Goal: Information Seeking & Learning: Check status

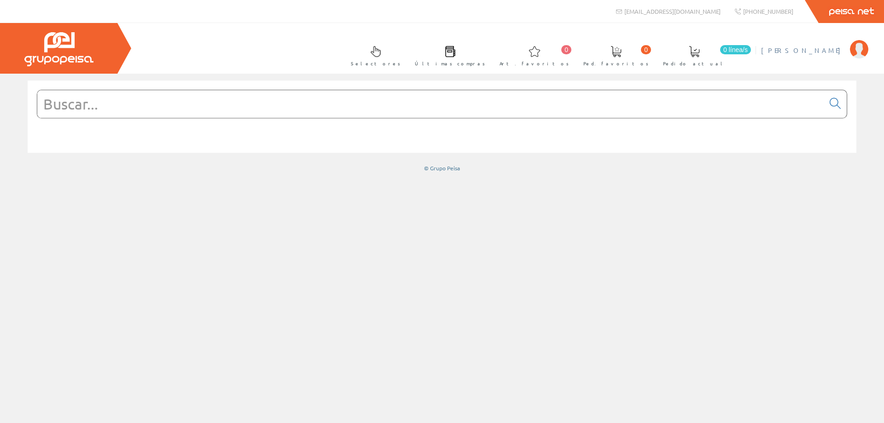
click at [827, 50] on span "[PERSON_NAME]" at bounding box center [803, 50] width 84 height 9
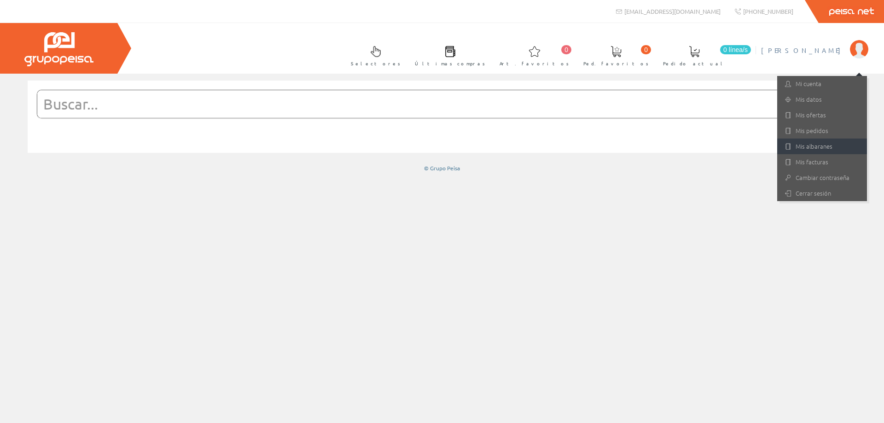
click at [822, 147] on link "Mis albaranes" at bounding box center [822, 147] width 90 height 16
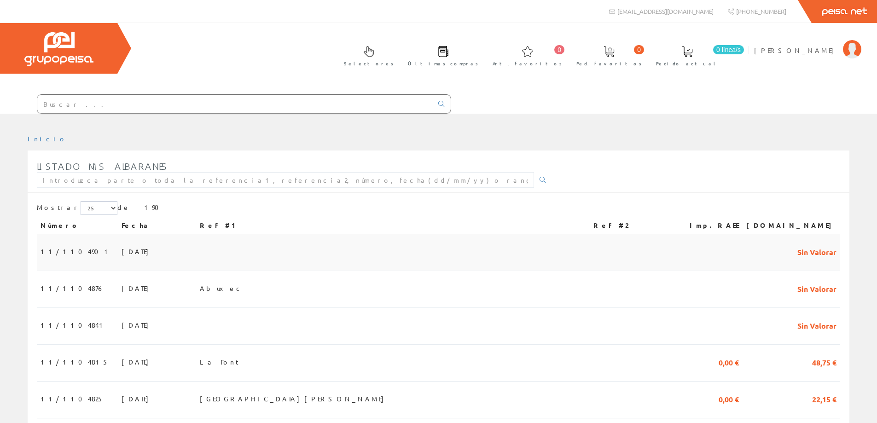
click at [122, 258] on span "[DATE]" at bounding box center [138, 252] width 32 height 16
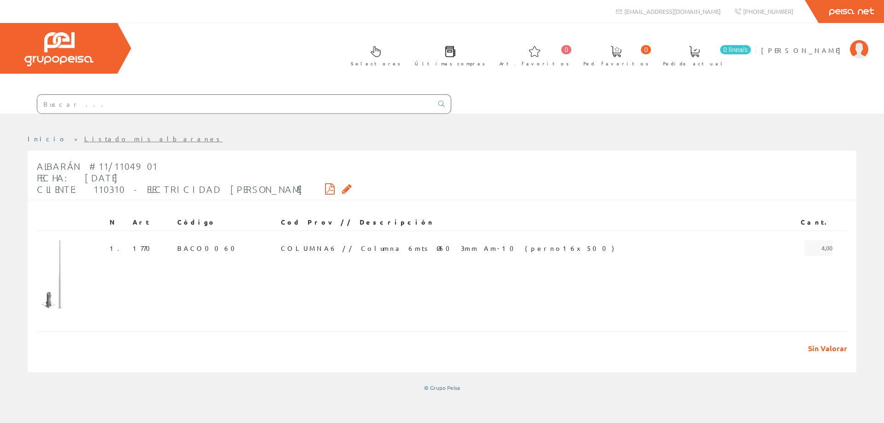
click at [84, 138] on link "Listado mis albaranes" at bounding box center [153, 138] width 139 height 8
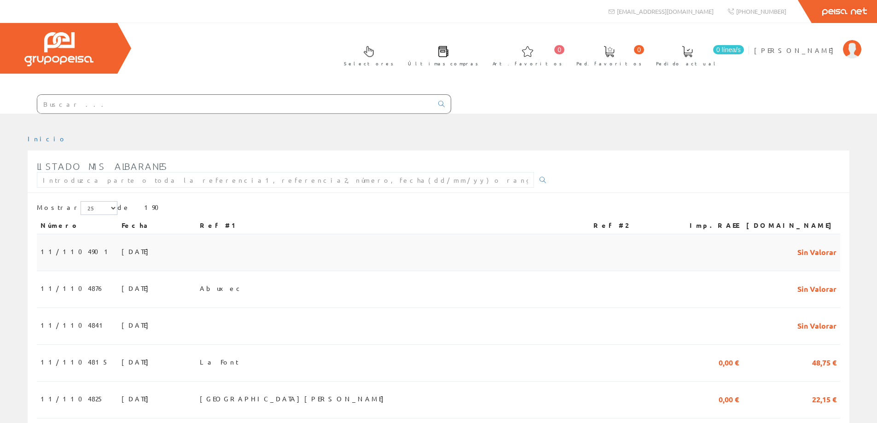
scroll to position [46, 0]
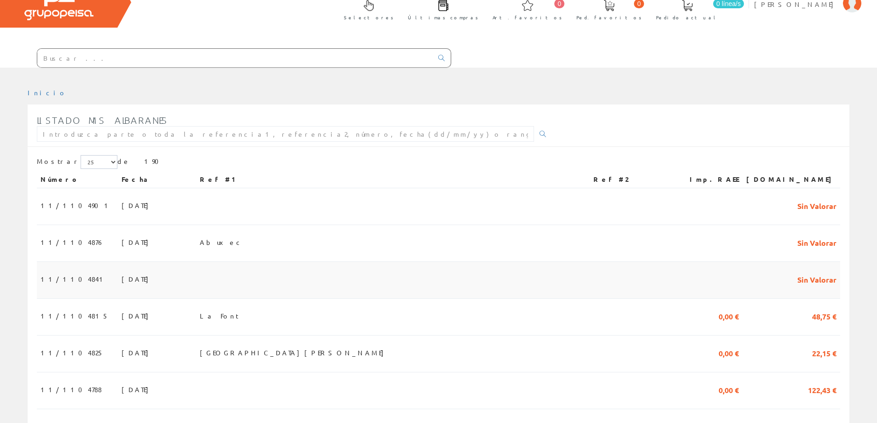
click at [279, 276] on td at bounding box center [392, 280] width 393 height 37
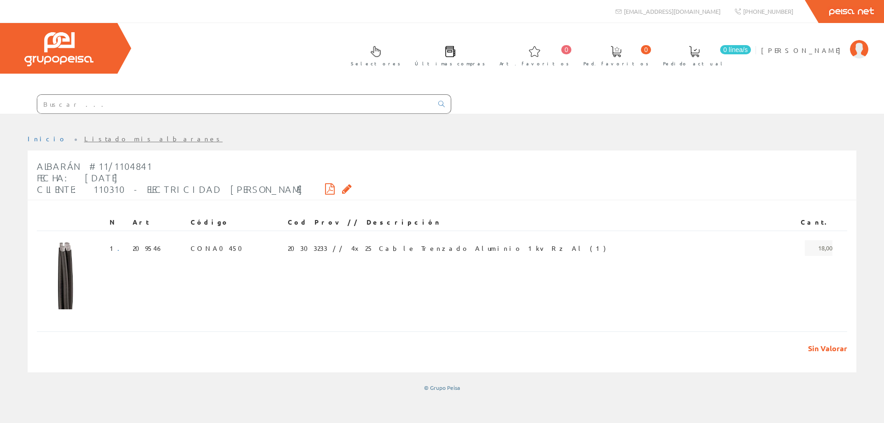
click at [93, 140] on link "Listado mis albaranes" at bounding box center [153, 138] width 139 height 8
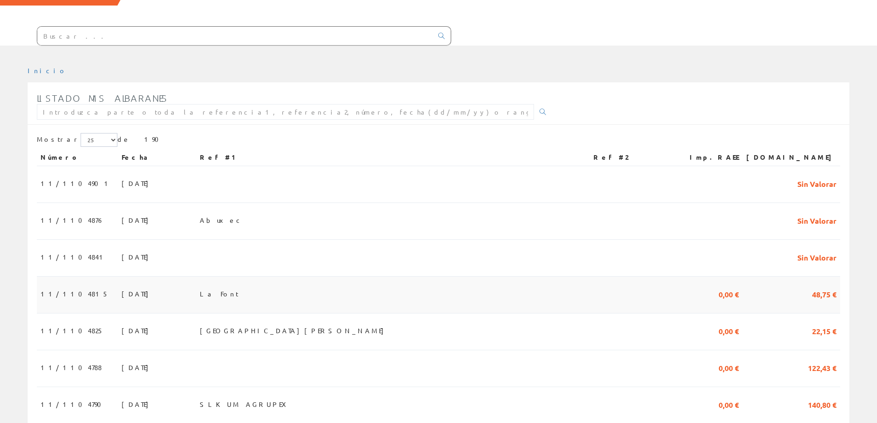
scroll to position [92, 0]
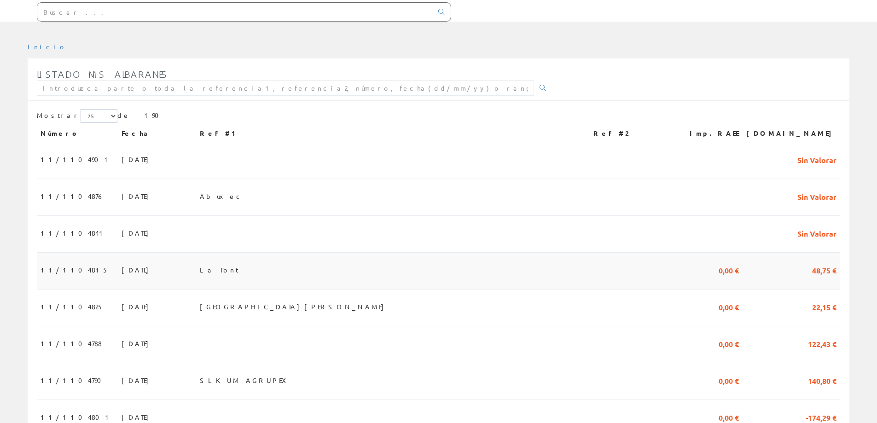
click at [257, 279] on td "La Font" at bounding box center [392, 271] width 393 height 37
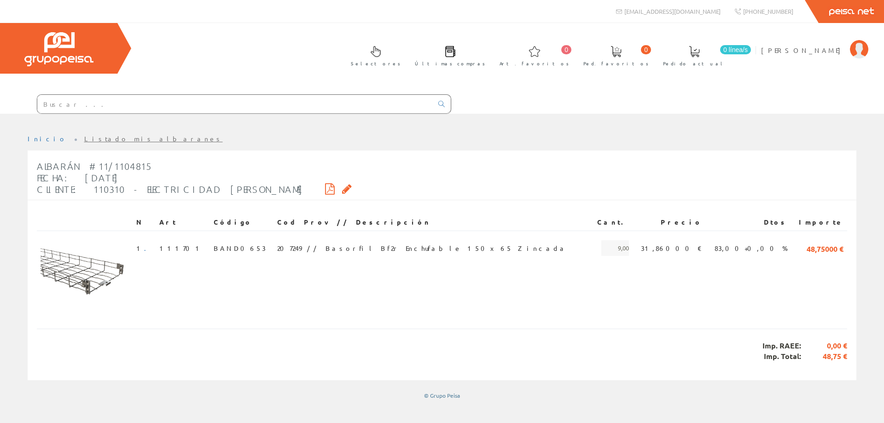
click at [88, 140] on link "Listado mis albaranes" at bounding box center [153, 138] width 139 height 8
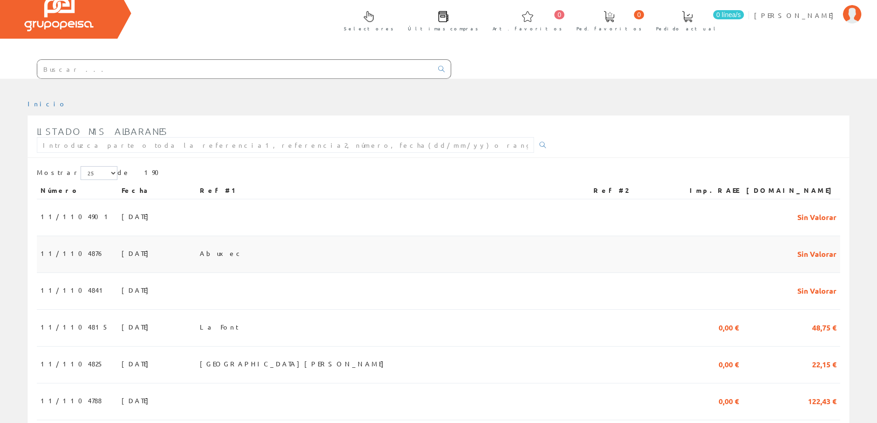
scroll to position [92, 0]
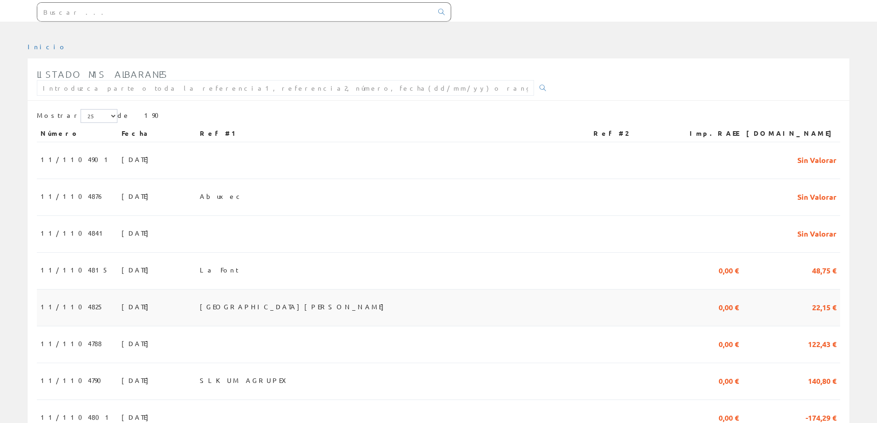
click at [275, 308] on span "[GEOGRAPHIC_DATA][PERSON_NAME]" at bounding box center [294, 307] width 189 height 16
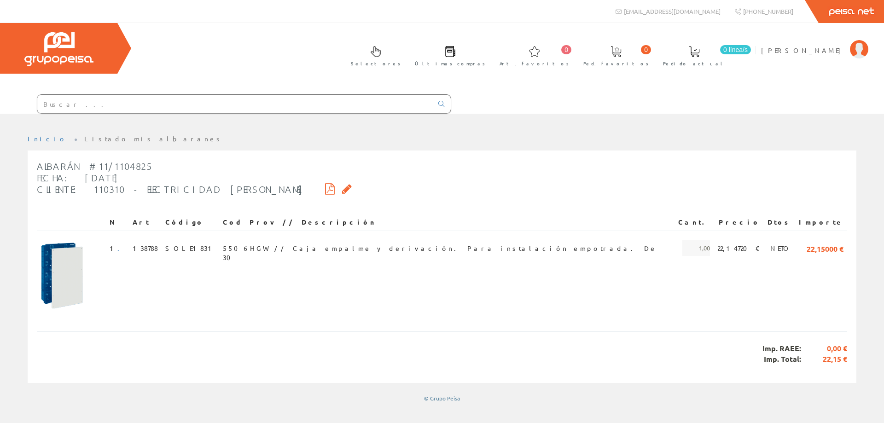
click at [87, 137] on link "Listado mis albaranes" at bounding box center [153, 138] width 139 height 8
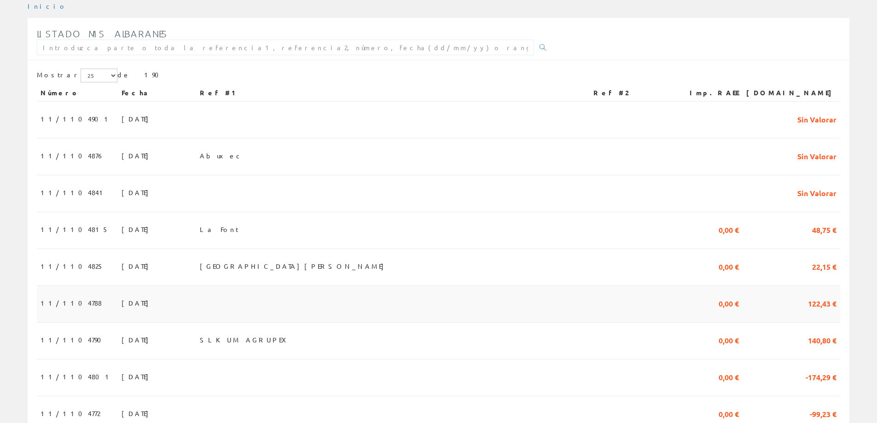
scroll to position [138, 0]
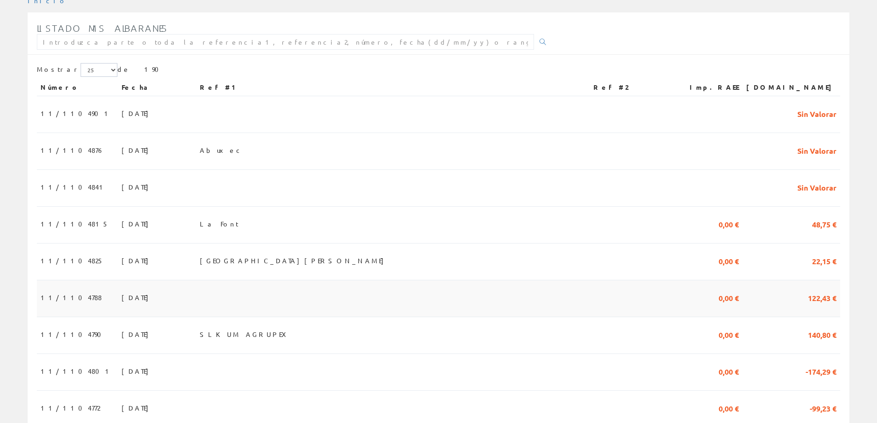
click at [283, 288] on td at bounding box center [392, 298] width 393 height 37
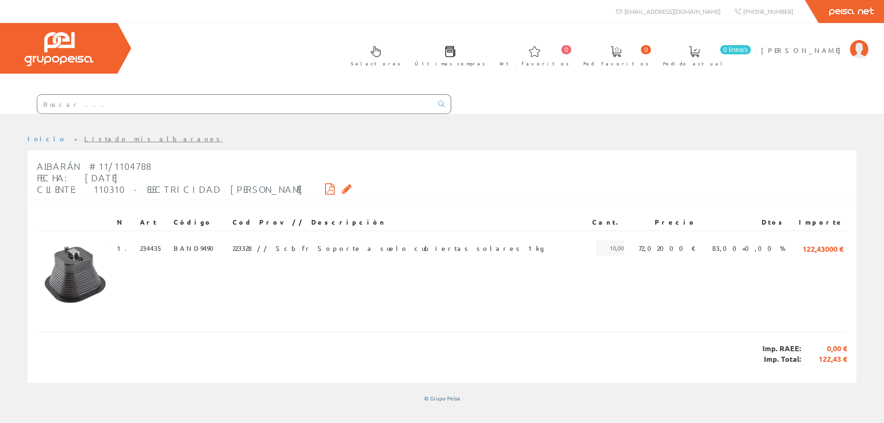
click at [84, 141] on link "Listado mis albaranes" at bounding box center [153, 138] width 139 height 8
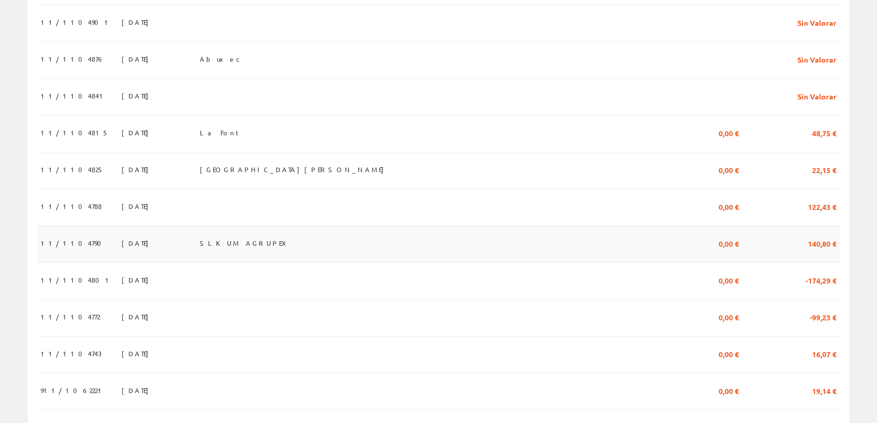
scroll to position [230, 0]
click at [291, 245] on span "SLKUM AGRUPEX" at bounding box center [246, 242] width 92 height 16
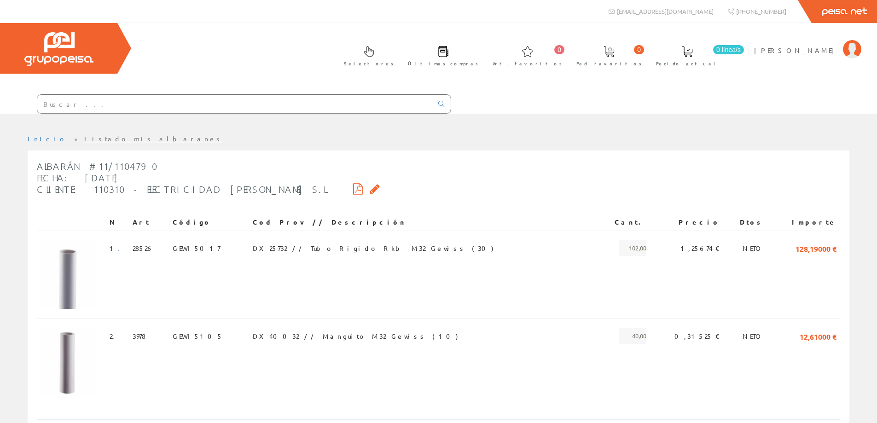
click at [91, 138] on link "Listado mis albaranes" at bounding box center [153, 138] width 139 height 8
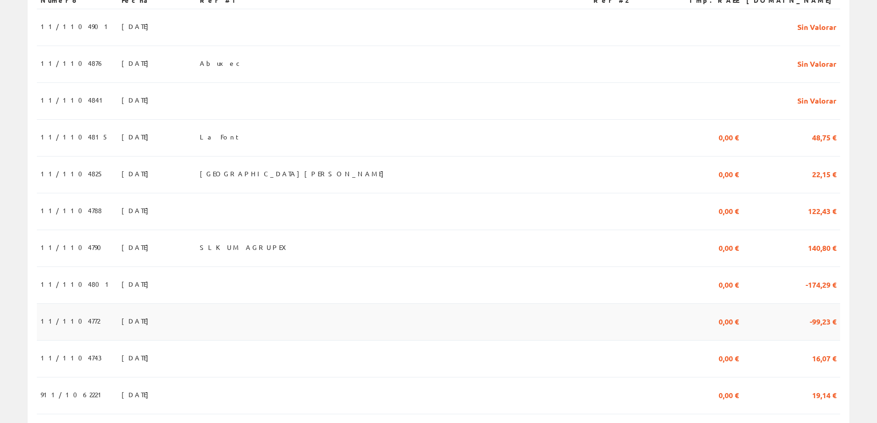
scroll to position [230, 0]
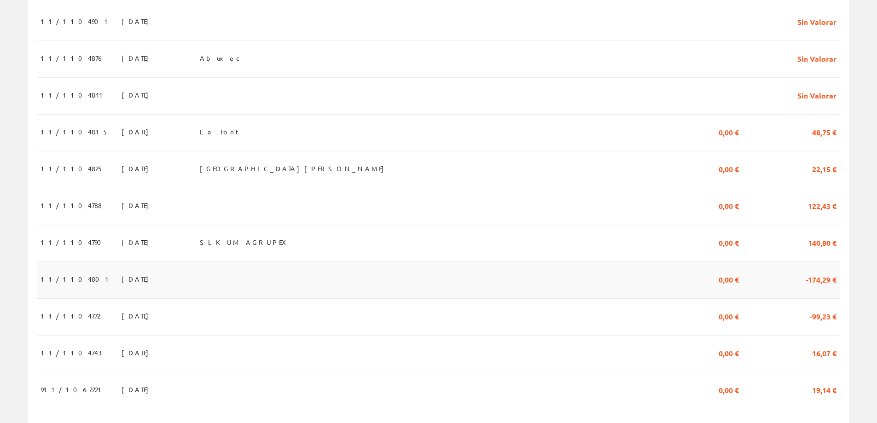
click at [259, 282] on td at bounding box center [392, 280] width 393 height 37
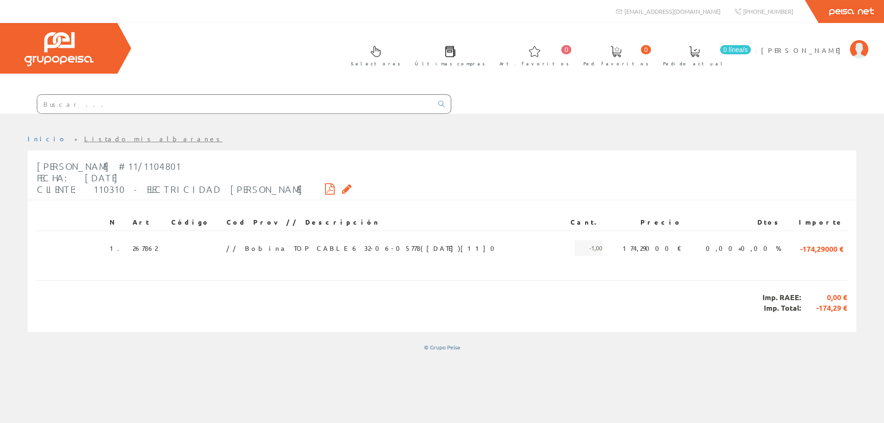
click at [84, 142] on li "Listado mis albaranes" at bounding box center [153, 138] width 139 height 9
click at [84, 140] on link "Listado mis albaranes" at bounding box center [153, 138] width 139 height 8
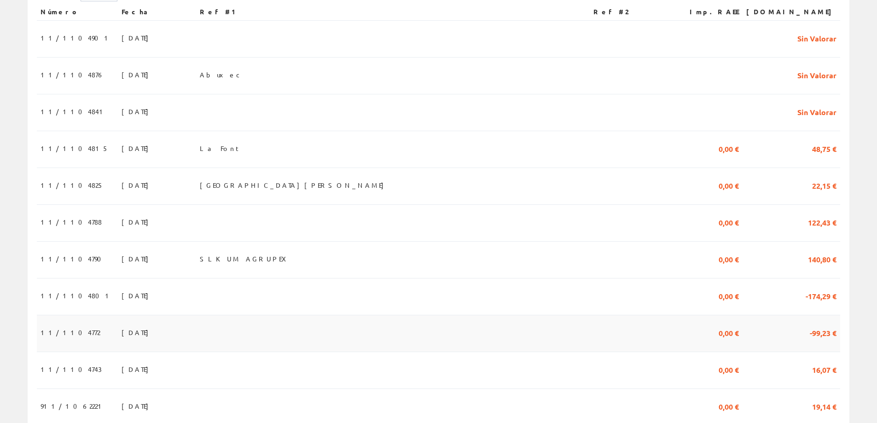
scroll to position [276, 0]
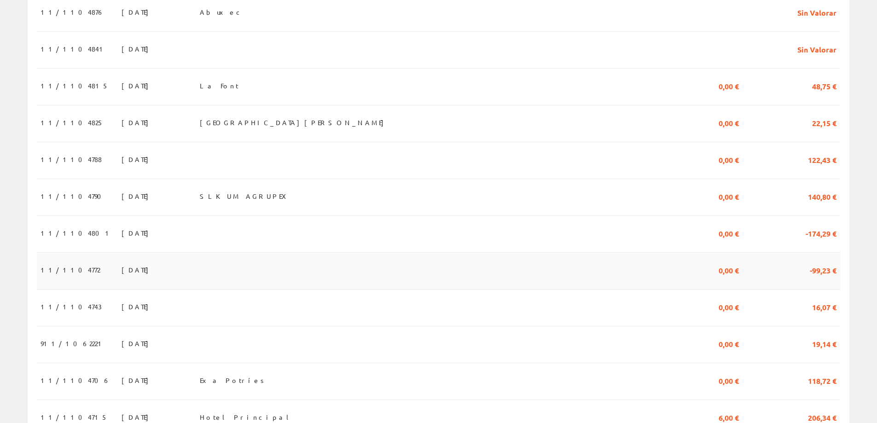
click at [261, 277] on td at bounding box center [392, 271] width 393 height 37
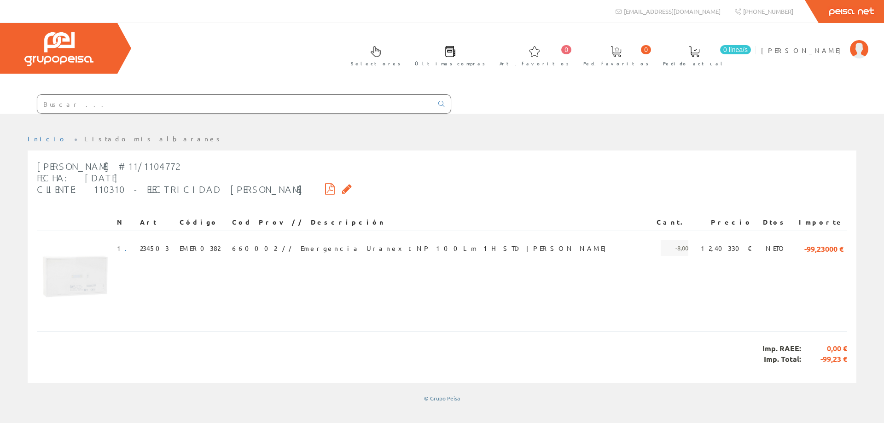
click at [84, 140] on link "Listado mis albaranes" at bounding box center [153, 138] width 139 height 8
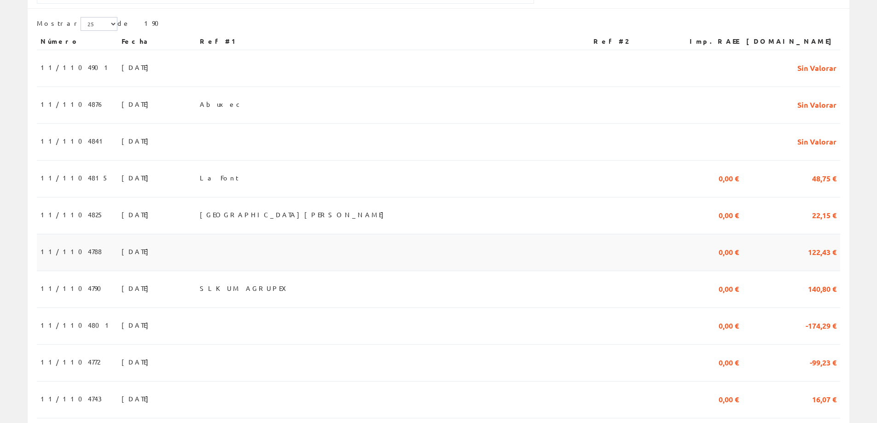
scroll to position [276, 0]
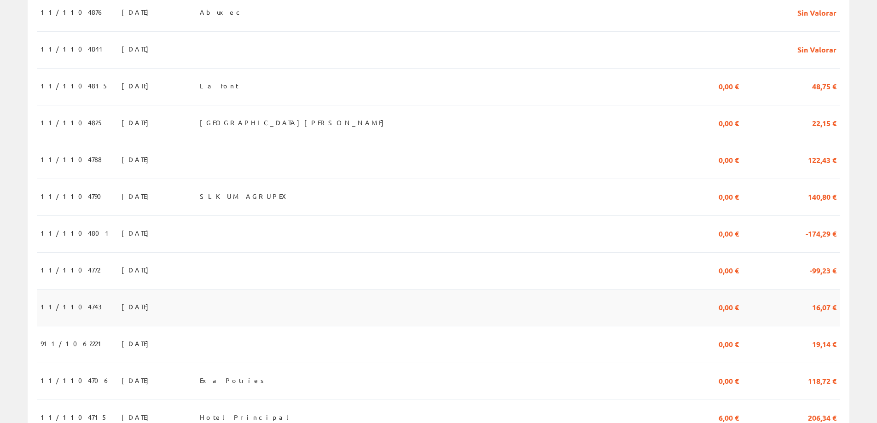
click at [275, 310] on td at bounding box center [392, 307] width 393 height 37
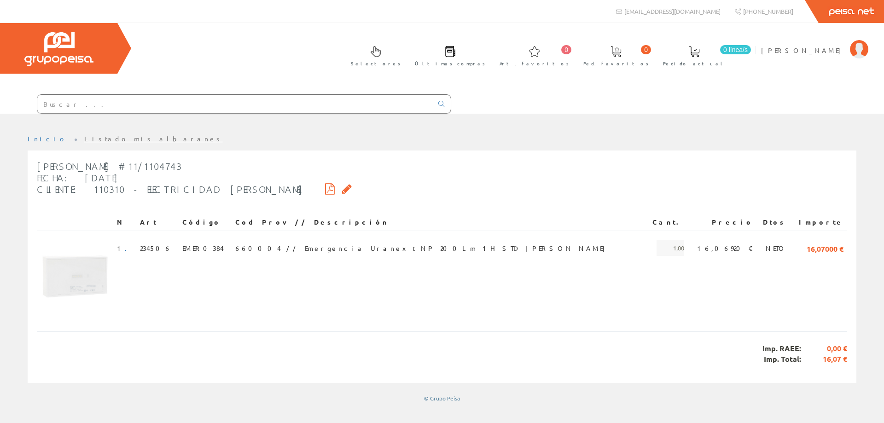
click at [84, 137] on link "Listado mis albaranes" at bounding box center [153, 138] width 139 height 8
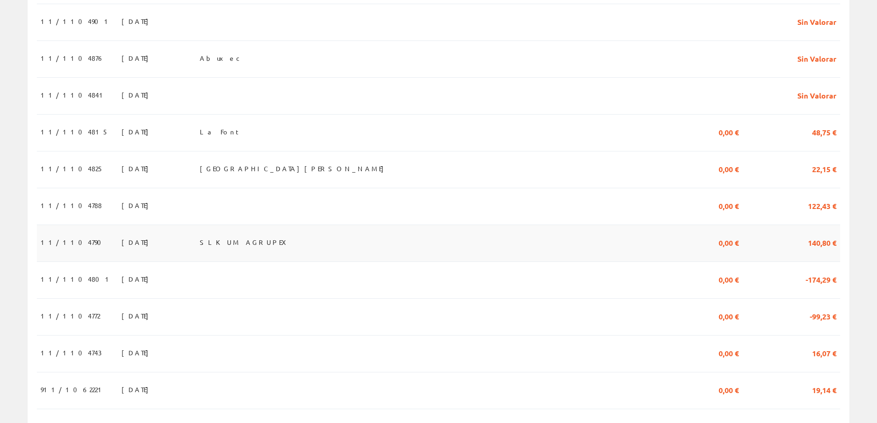
scroll to position [414, 0]
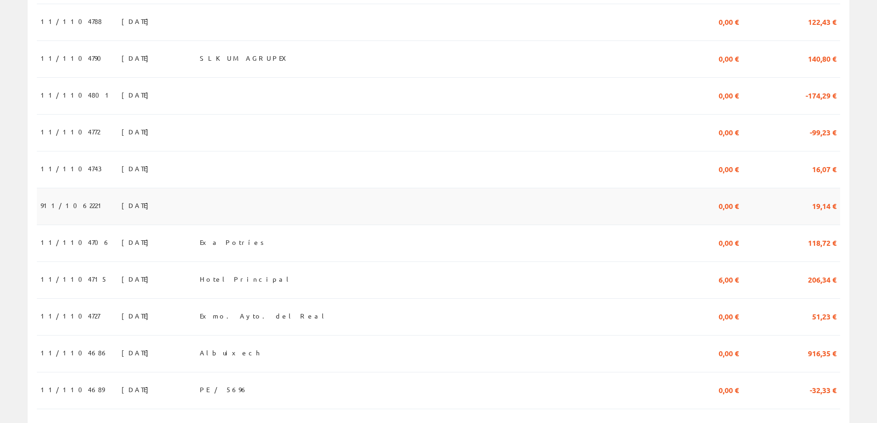
click at [258, 210] on td at bounding box center [392, 206] width 393 height 37
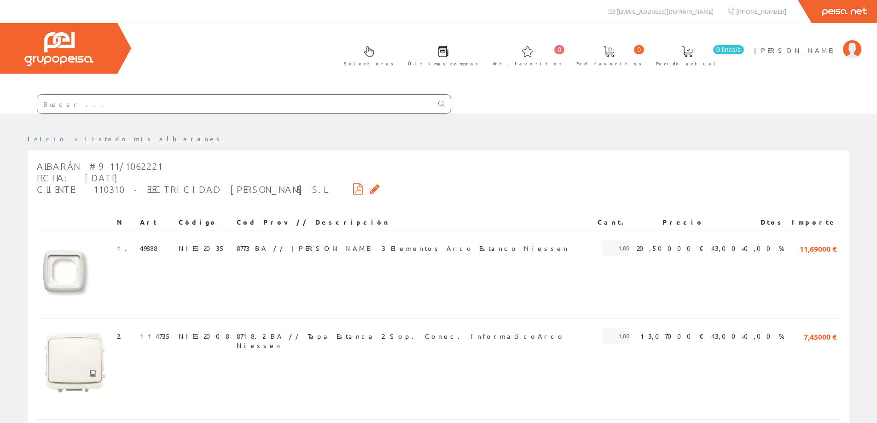
click at [99, 139] on link "Listado mis albaranes" at bounding box center [153, 138] width 139 height 8
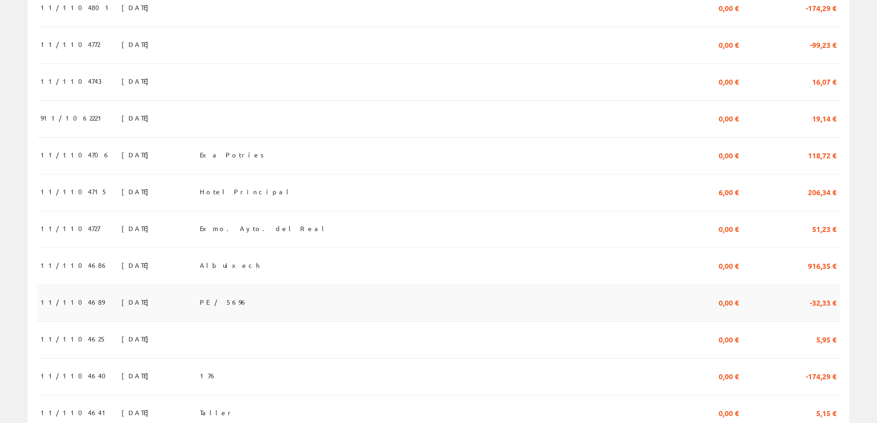
scroll to position [506, 0]
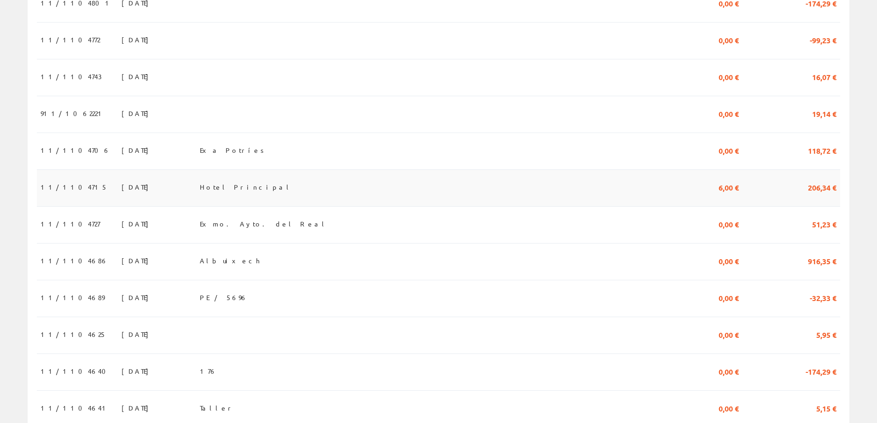
click at [260, 194] on span "Hotel Principal" at bounding box center [246, 187] width 93 height 16
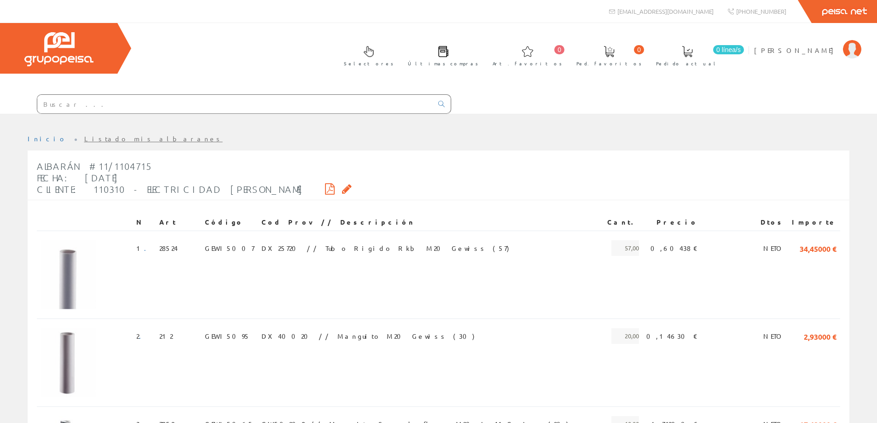
click at [84, 139] on link "Listado mis albaranes" at bounding box center [153, 138] width 139 height 8
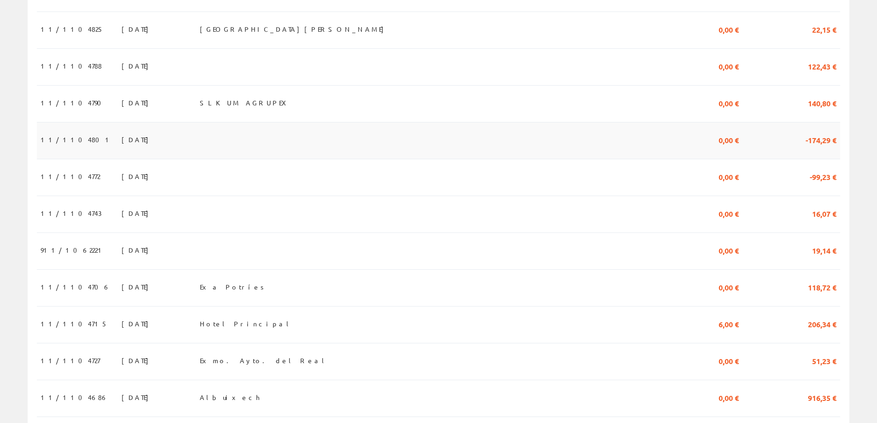
scroll to position [414, 0]
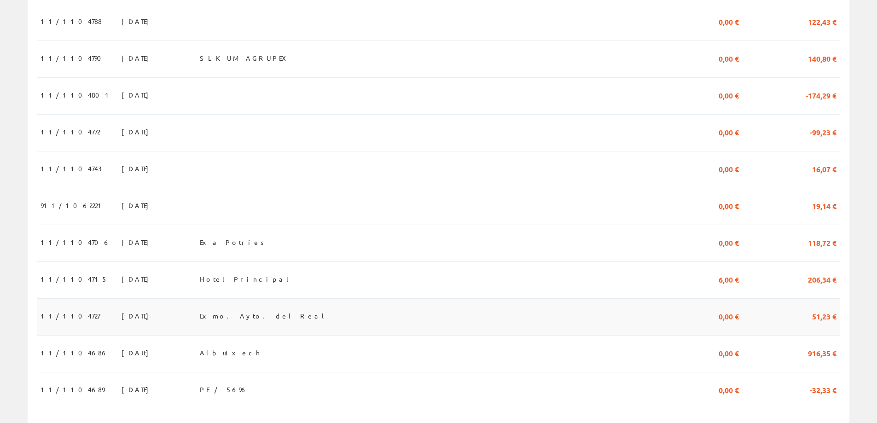
click at [294, 320] on span "Exmo. Ayto. del Real" at bounding box center [264, 316] width 128 height 16
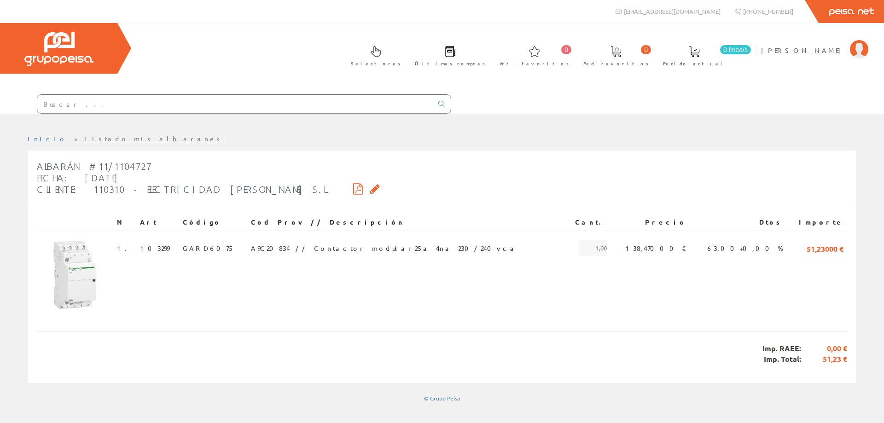
click at [106, 136] on link "Listado mis albaranes" at bounding box center [153, 138] width 139 height 8
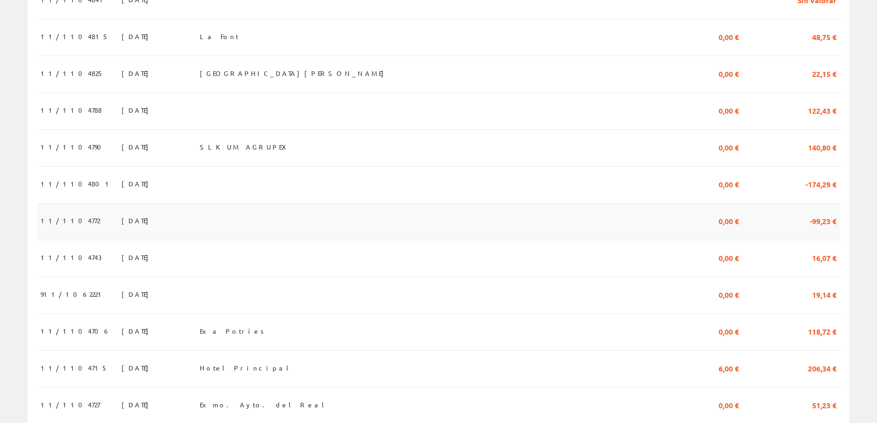
scroll to position [506, 0]
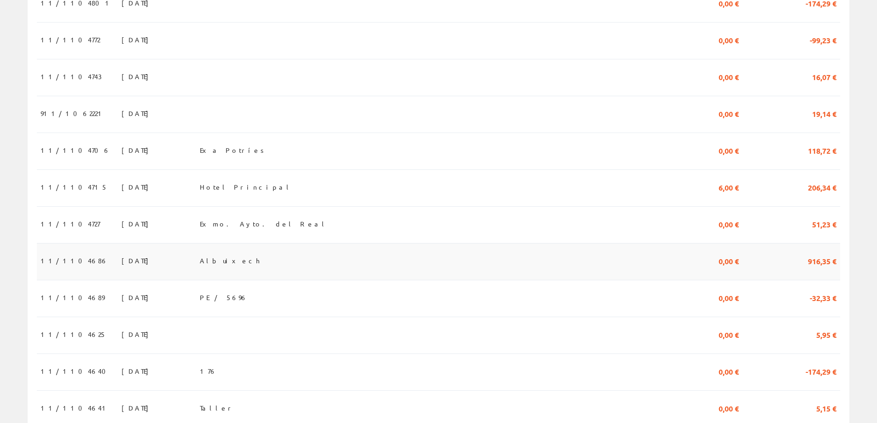
click at [251, 268] on span "Albuixech" at bounding box center [230, 261] width 60 height 16
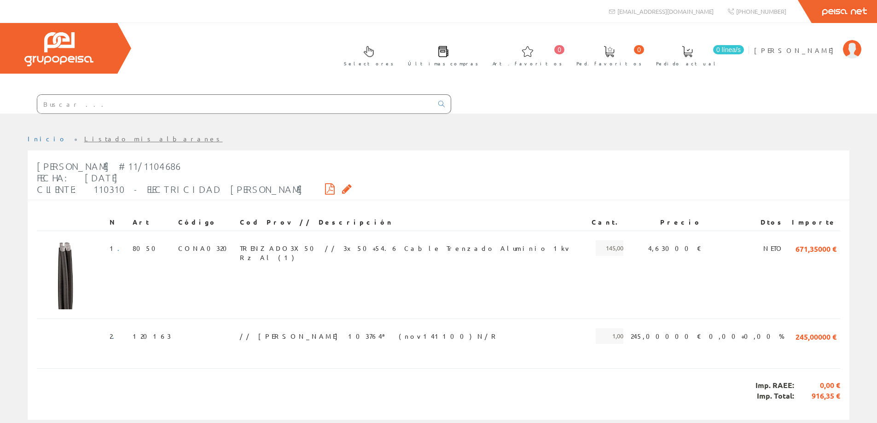
click at [99, 140] on link "Listado mis albaranes" at bounding box center [153, 138] width 139 height 8
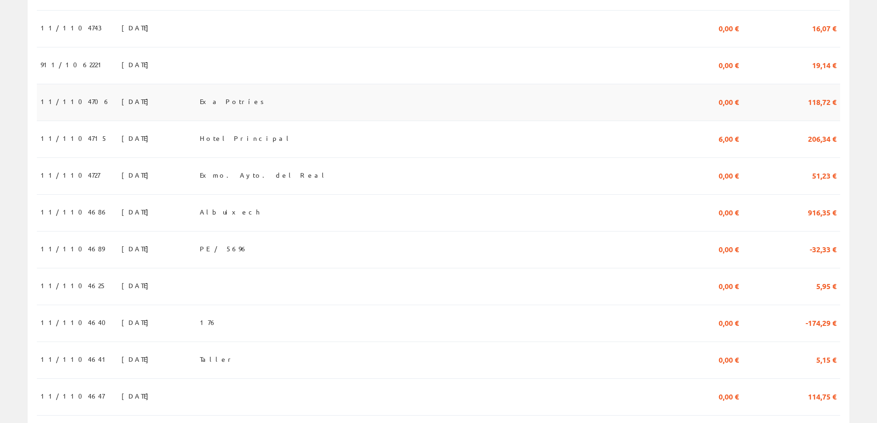
scroll to position [599, 0]
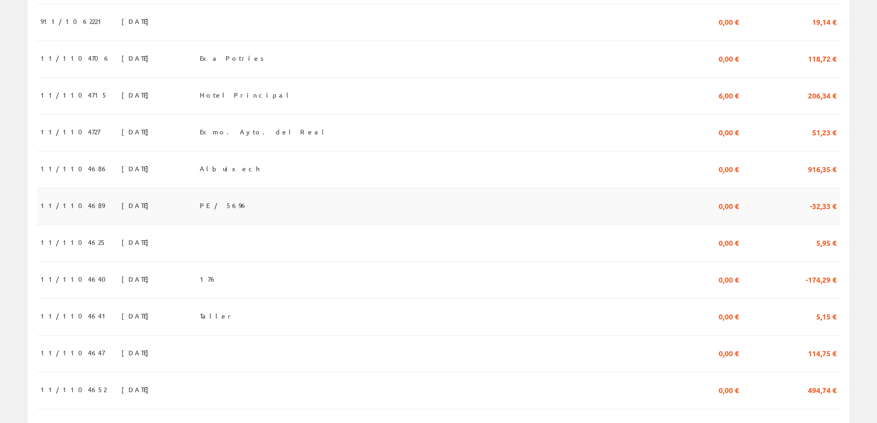
click at [196, 210] on td "[DATE]" at bounding box center [157, 206] width 78 height 37
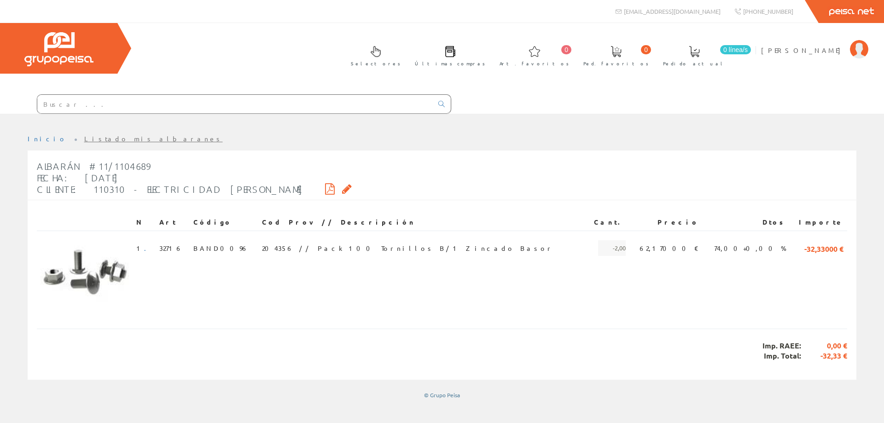
click at [107, 138] on link "Listado mis albaranes" at bounding box center [153, 138] width 139 height 8
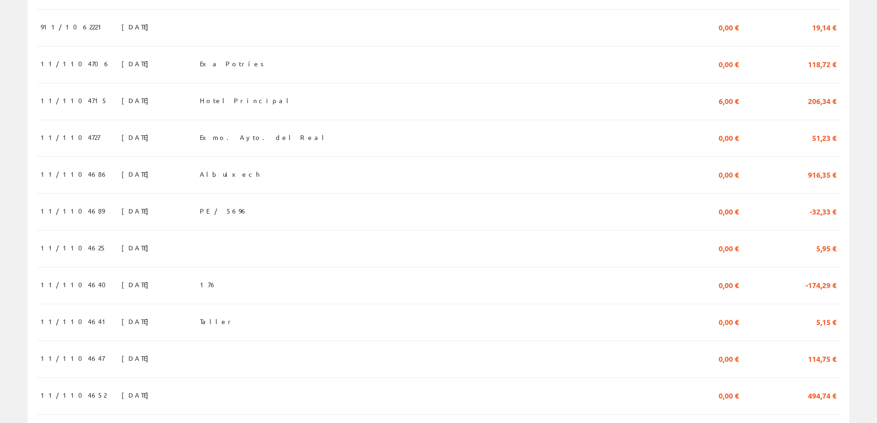
scroll to position [599, 0]
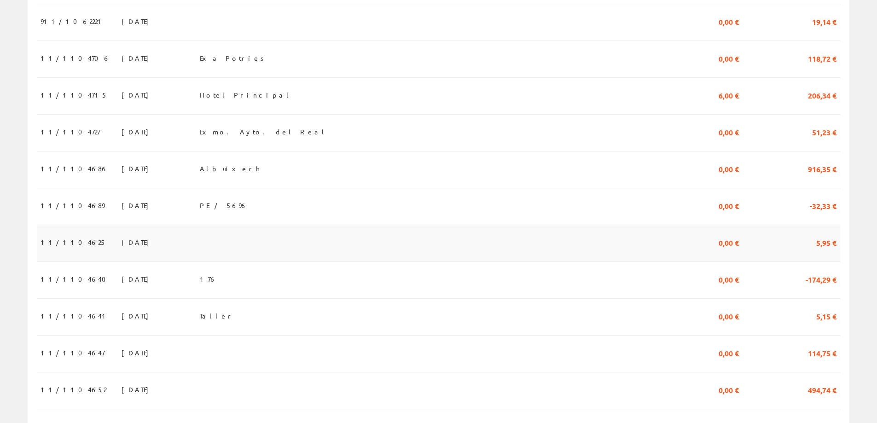
click at [265, 247] on td at bounding box center [392, 243] width 393 height 37
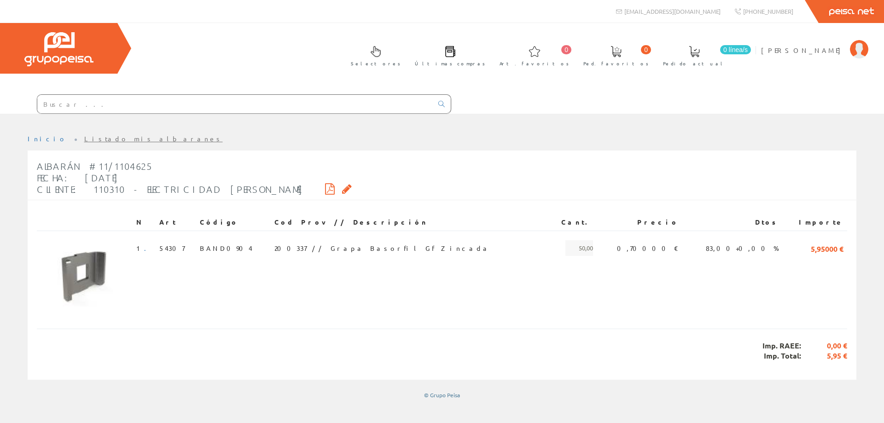
click at [88, 139] on link "Listado mis albaranes" at bounding box center [153, 138] width 139 height 8
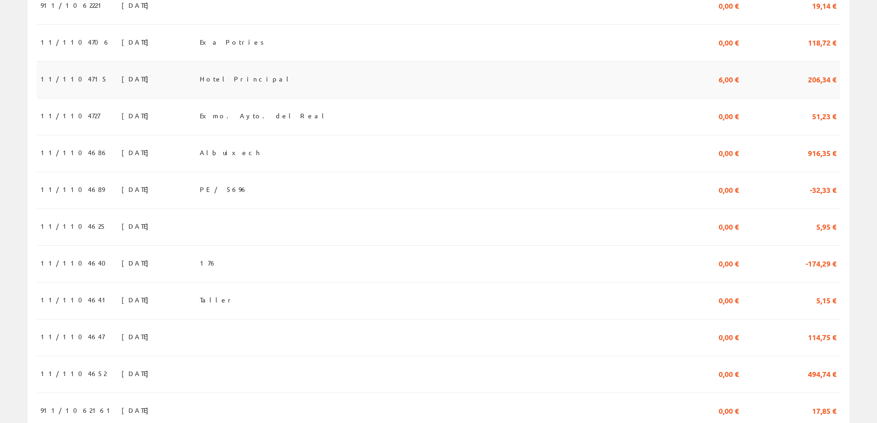
scroll to position [645, 0]
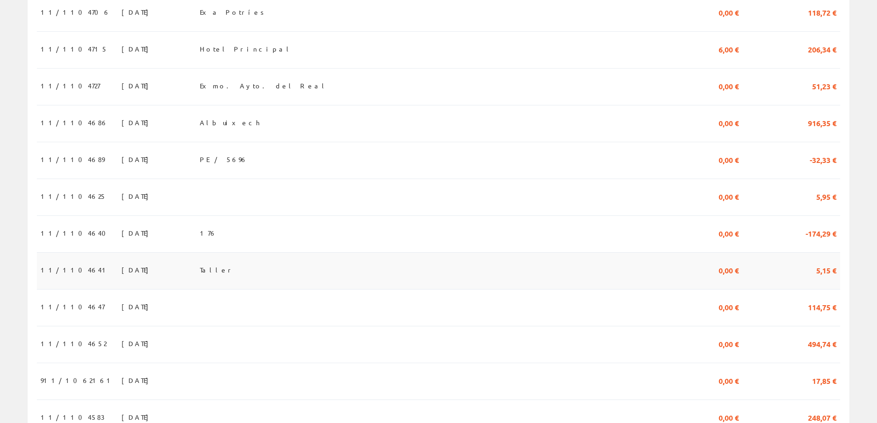
click at [265, 274] on td "Taller" at bounding box center [392, 270] width 393 height 37
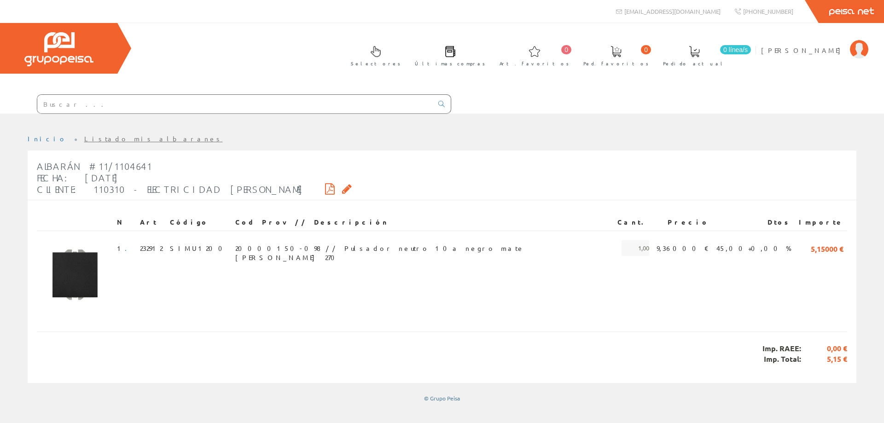
click at [95, 141] on link "Listado mis albaranes" at bounding box center [153, 138] width 139 height 8
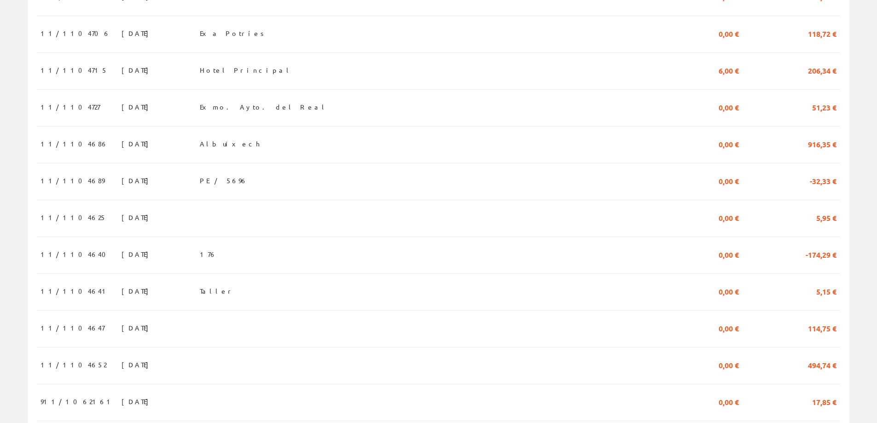
scroll to position [645, 0]
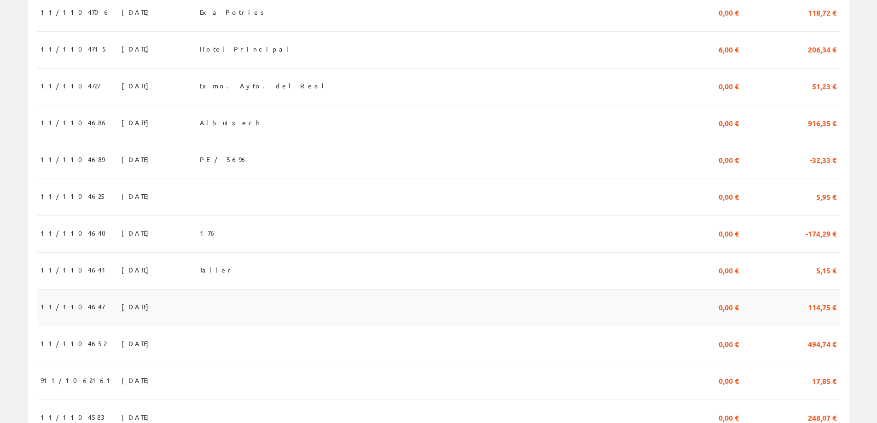
click at [251, 314] on td at bounding box center [392, 307] width 393 height 37
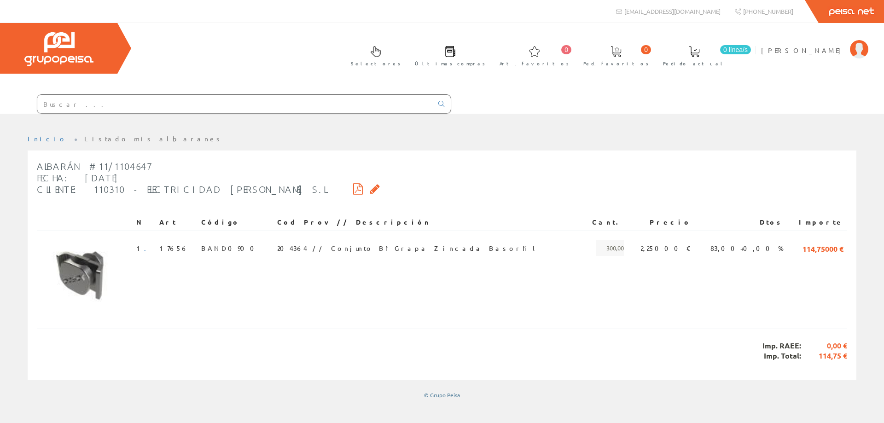
click at [89, 130] on div "Inicio Listado mis albaranes Albarán #11/1104647 Fecha: 05/08/2025 Cliente: 110…" at bounding box center [442, 267] width 884 height 279
click at [87, 137] on link "Listado mis albaranes" at bounding box center [153, 138] width 139 height 8
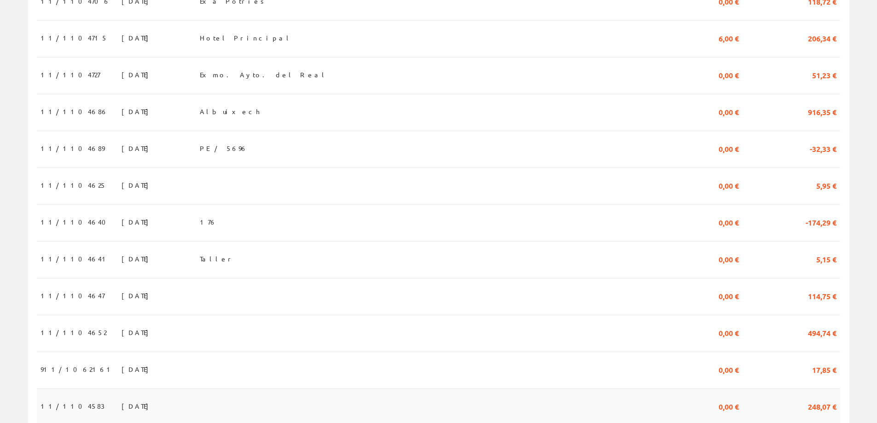
scroll to position [783, 0]
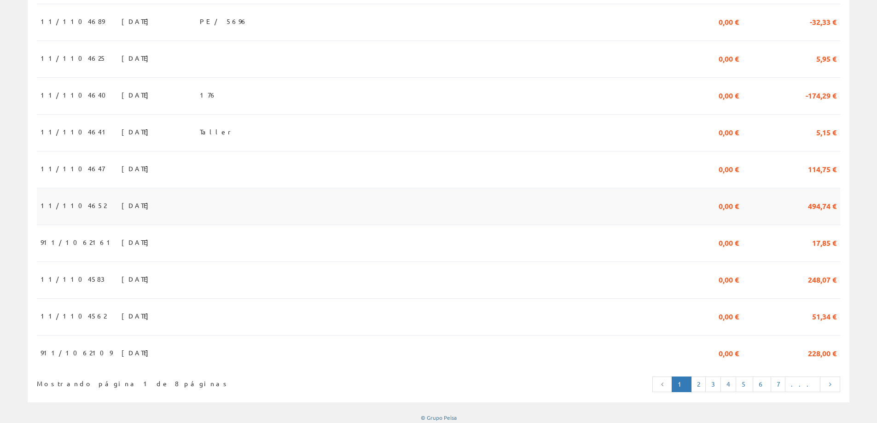
click at [273, 216] on td at bounding box center [392, 206] width 393 height 37
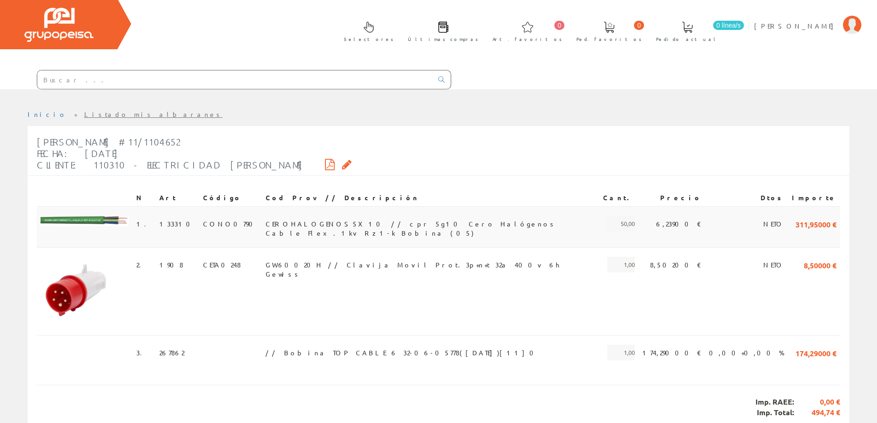
scroll to position [46, 0]
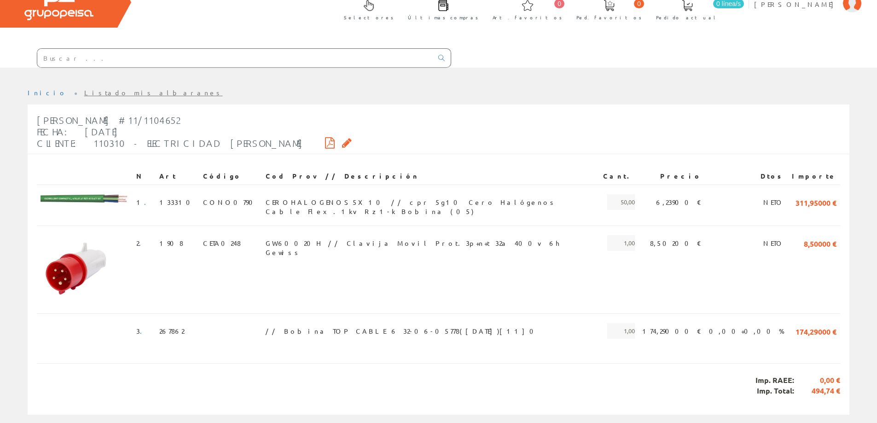
click at [90, 90] on link "Listado mis albaranes" at bounding box center [153, 92] width 139 height 8
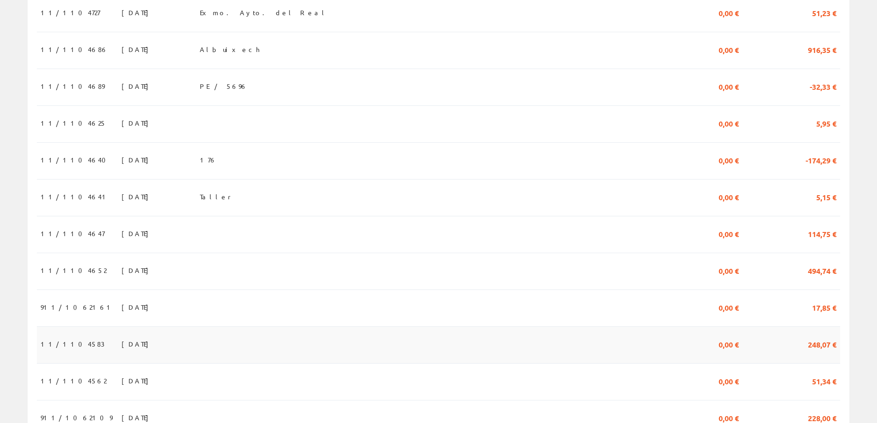
scroll to position [800, 0]
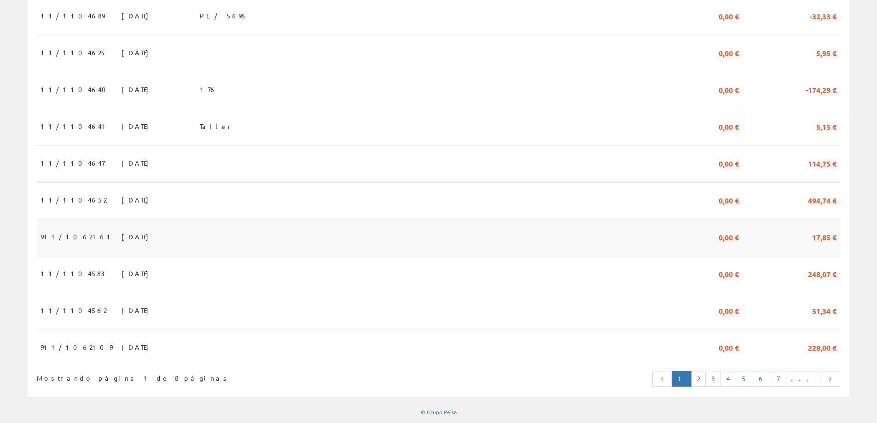
click at [256, 226] on td at bounding box center [392, 237] width 393 height 37
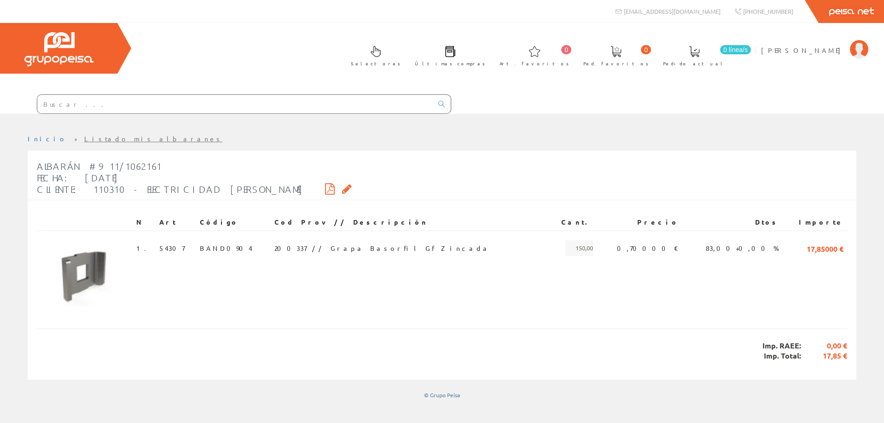
click at [90, 139] on link "Listado mis albaranes" at bounding box center [153, 138] width 139 height 8
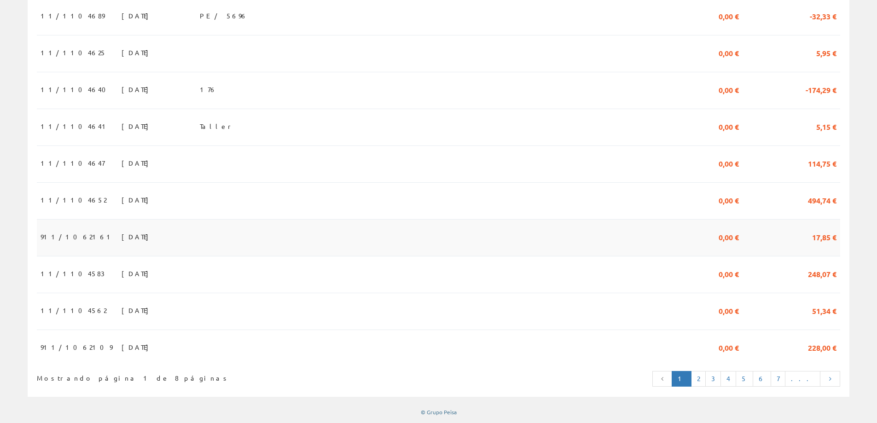
scroll to position [800, 0]
click at [250, 233] on td at bounding box center [392, 237] width 393 height 37
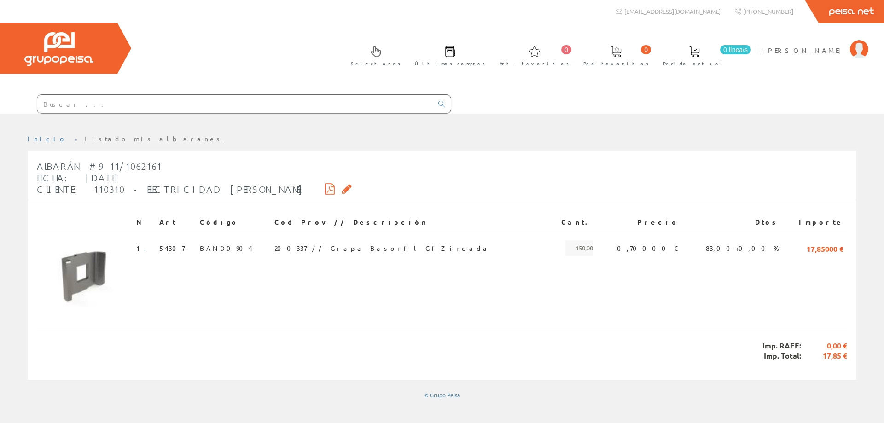
click at [93, 139] on link "Listado mis albaranes" at bounding box center [153, 138] width 139 height 8
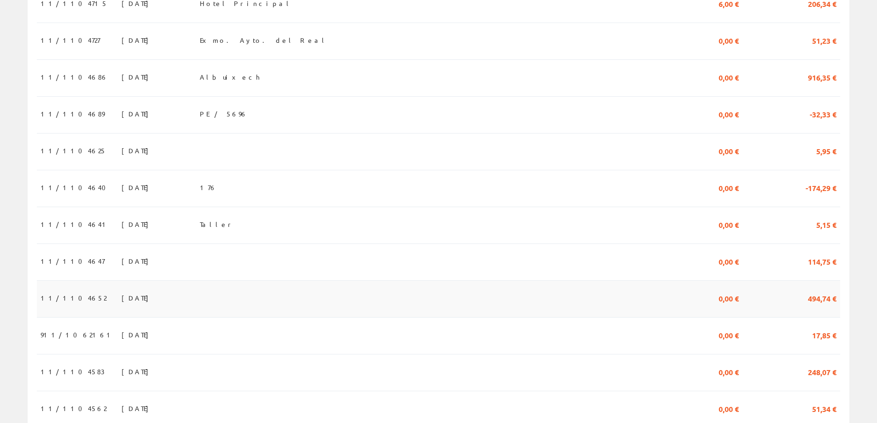
scroll to position [800, 0]
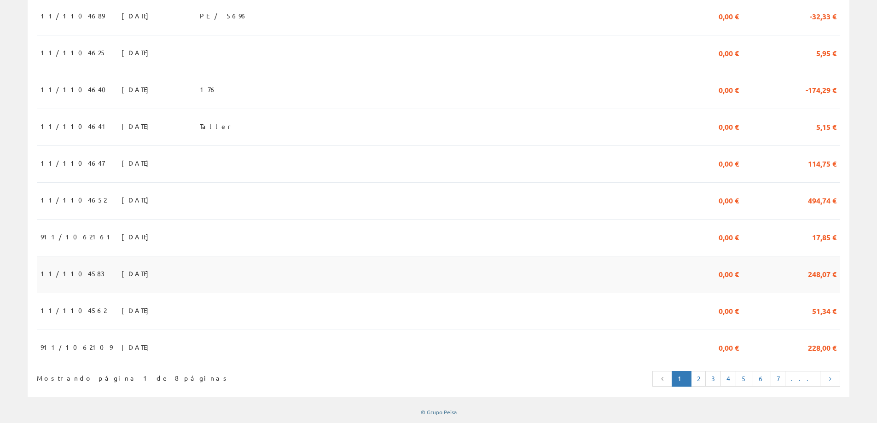
click at [261, 269] on td at bounding box center [392, 274] width 393 height 37
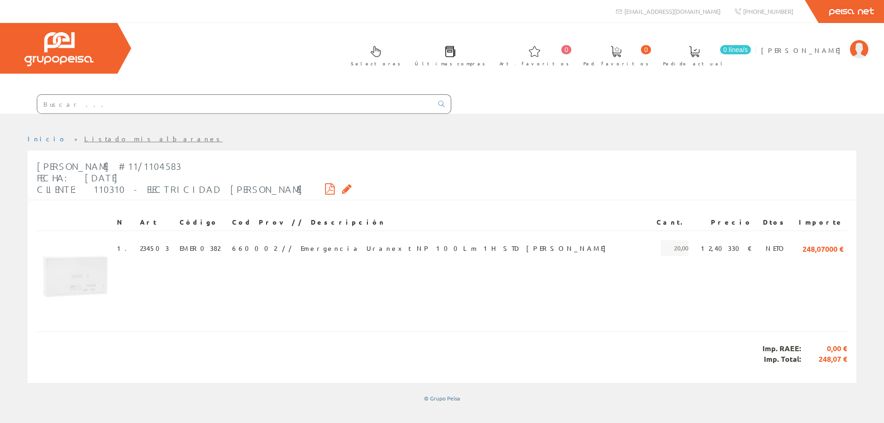
click at [89, 140] on link "Listado mis albaranes" at bounding box center [153, 138] width 139 height 8
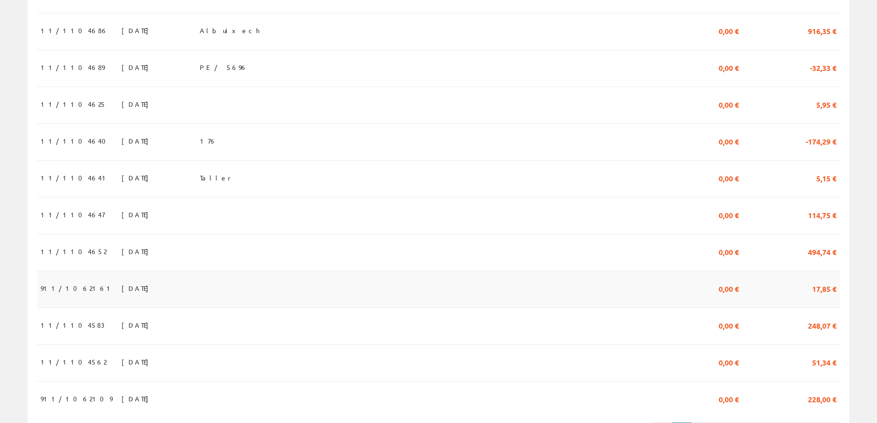
scroll to position [800, 0]
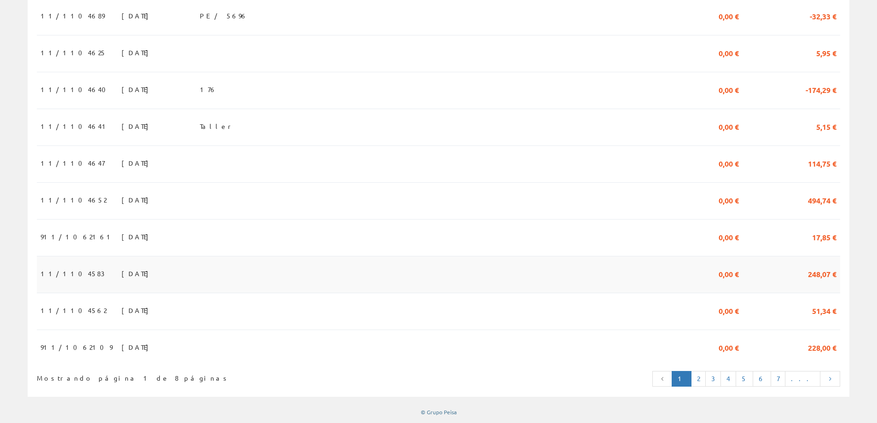
click at [257, 273] on td at bounding box center [392, 274] width 393 height 37
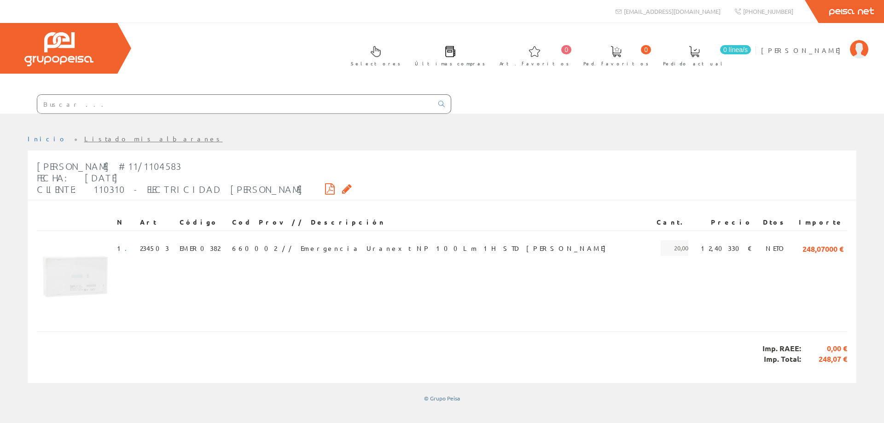
click at [89, 142] on li "Listado mis albaranes" at bounding box center [153, 138] width 139 height 9
click at [89, 140] on link "Listado mis albaranes" at bounding box center [153, 138] width 139 height 8
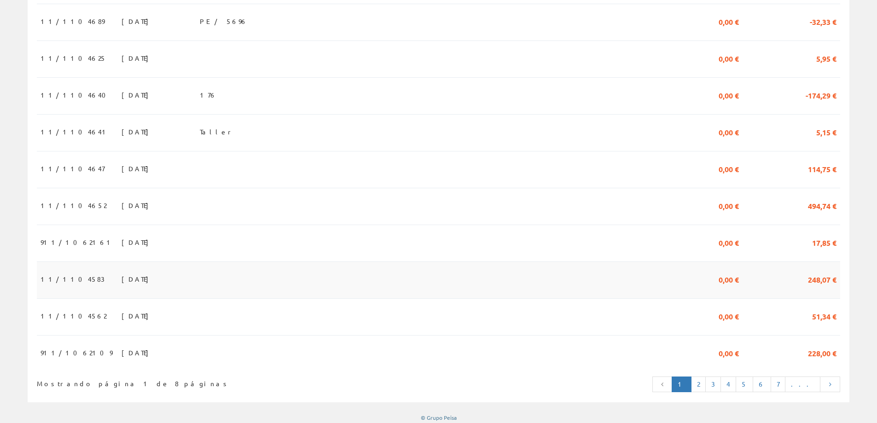
scroll to position [800, 0]
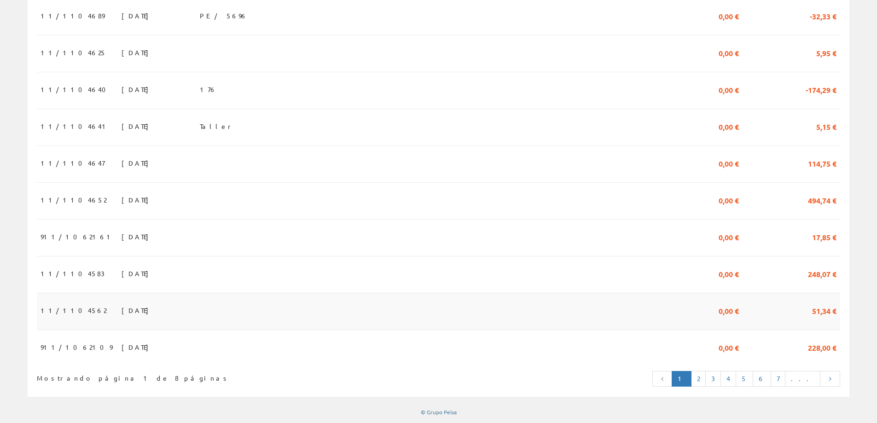
click at [305, 307] on td at bounding box center [392, 311] width 393 height 37
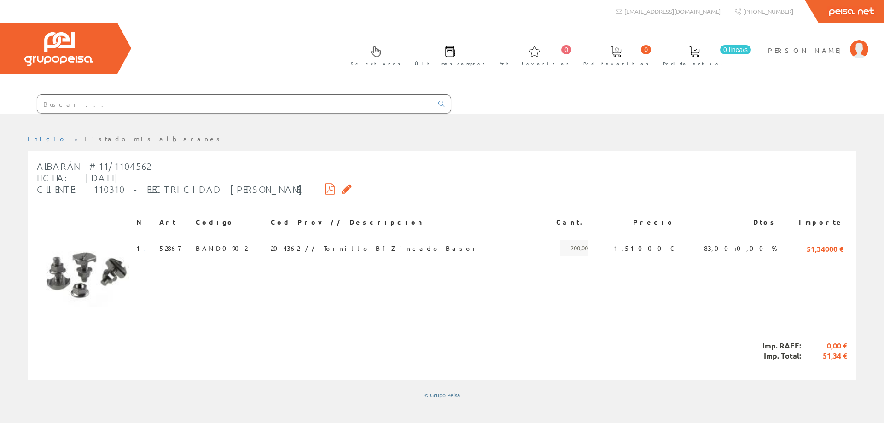
click at [88, 139] on link "Listado mis albaranes" at bounding box center [153, 138] width 139 height 8
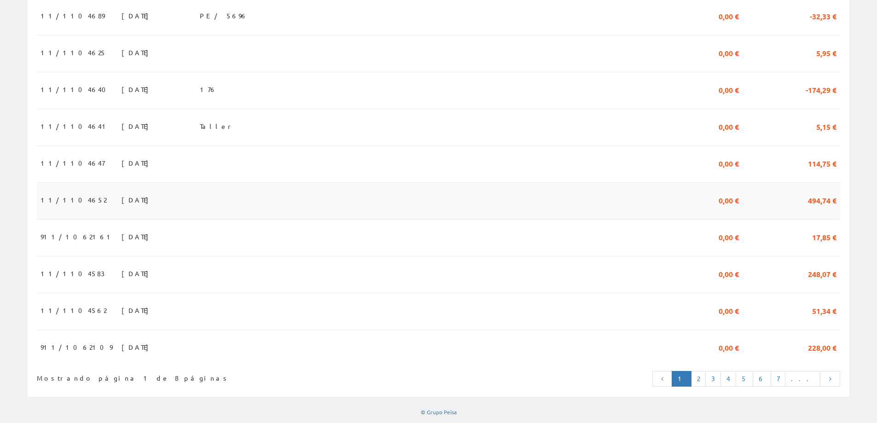
scroll to position [800, 0]
click at [302, 347] on td at bounding box center [392, 345] width 393 height 31
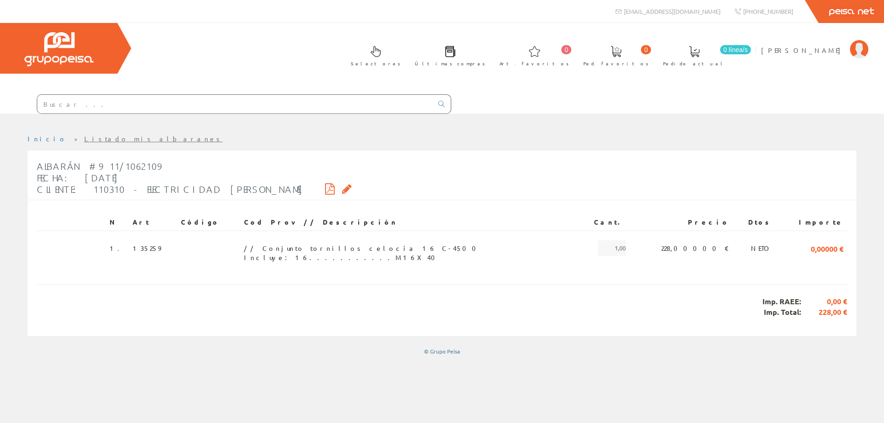
click at [84, 136] on link "Listado mis albaranes" at bounding box center [153, 138] width 139 height 8
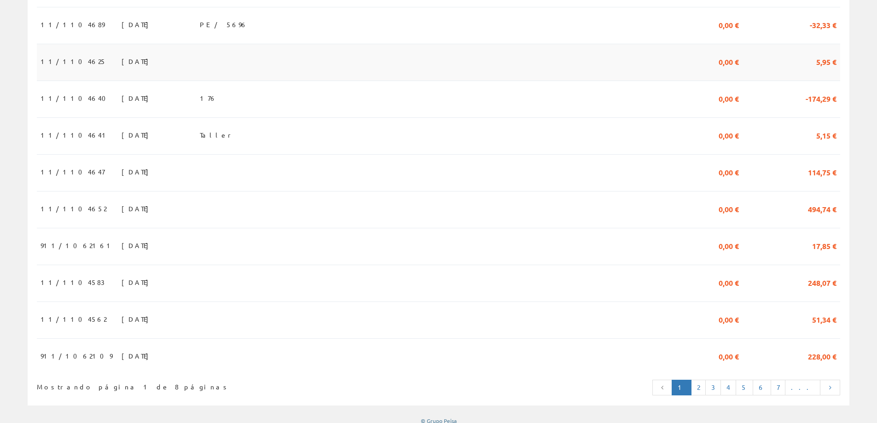
scroll to position [800, 0]
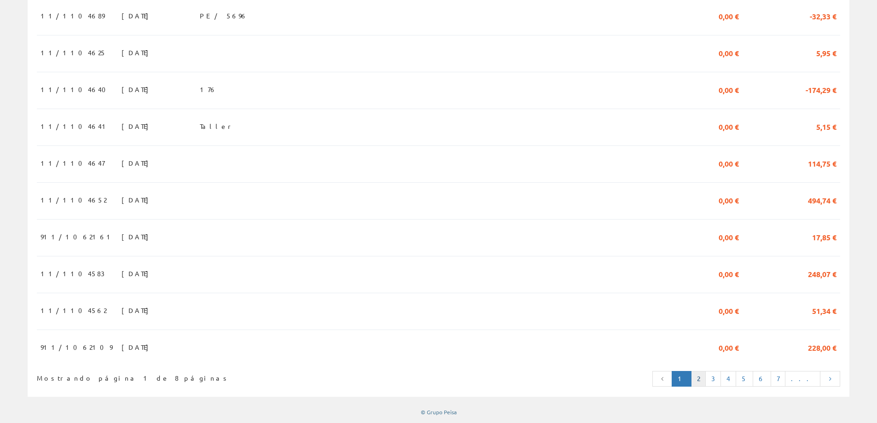
click at [706, 382] on link "2" at bounding box center [698, 379] width 15 height 16
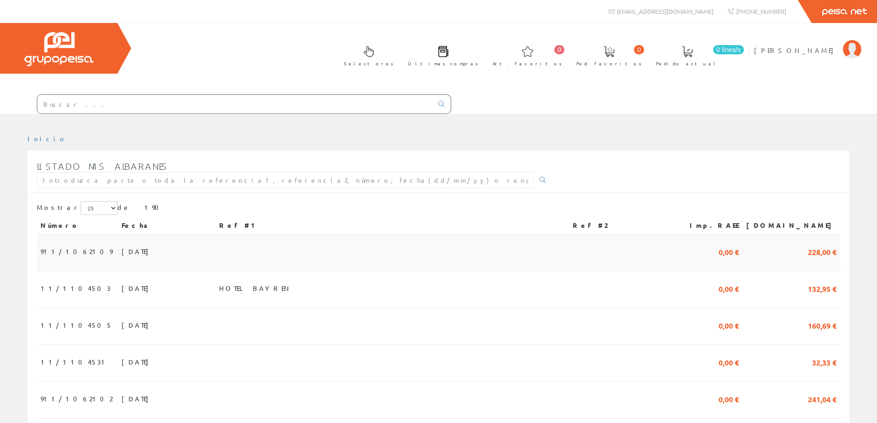
click at [210, 254] on td "[DATE]" at bounding box center [167, 252] width 98 height 37
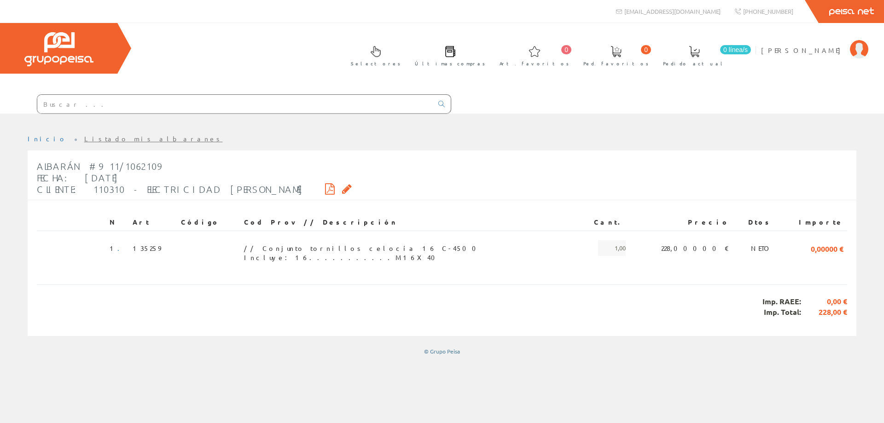
click at [95, 140] on link "Listado mis albaranes" at bounding box center [153, 138] width 139 height 8
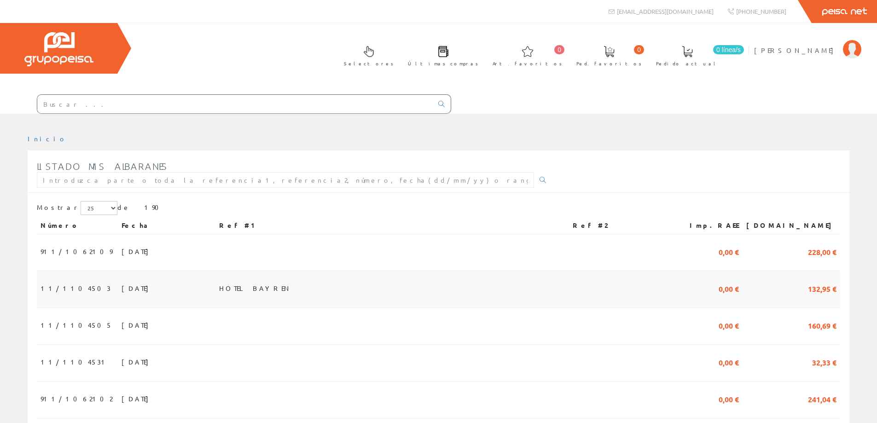
click at [273, 289] on span "HOTEL BAYREN" at bounding box center [255, 288] width 72 height 16
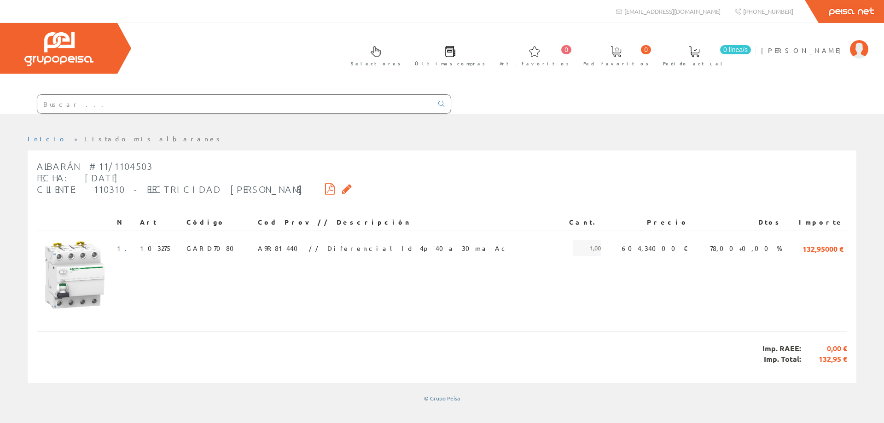
click at [96, 138] on link "Listado mis albaranes" at bounding box center [153, 138] width 139 height 8
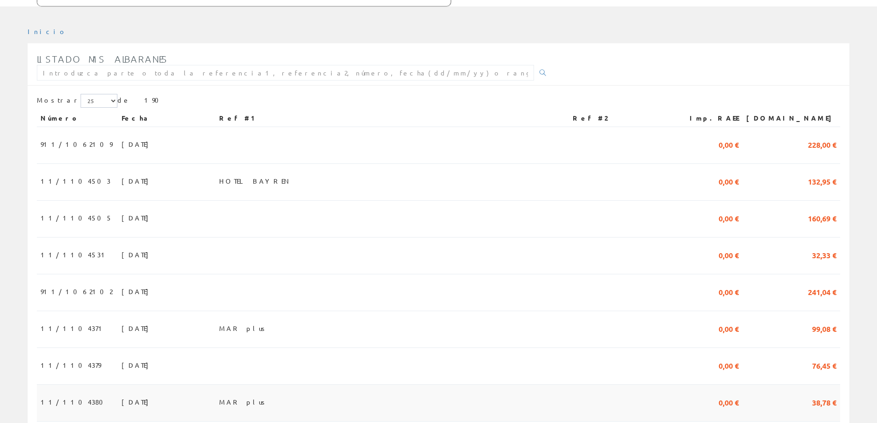
scroll to position [184, 0]
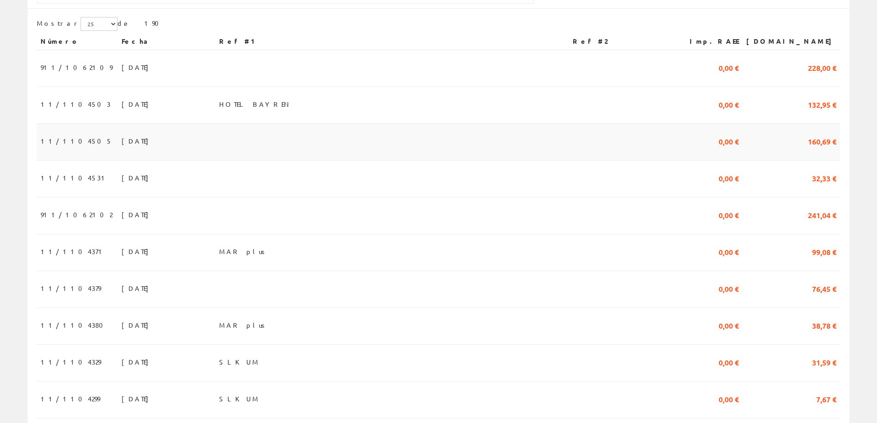
click at [284, 147] on td at bounding box center [392, 142] width 354 height 37
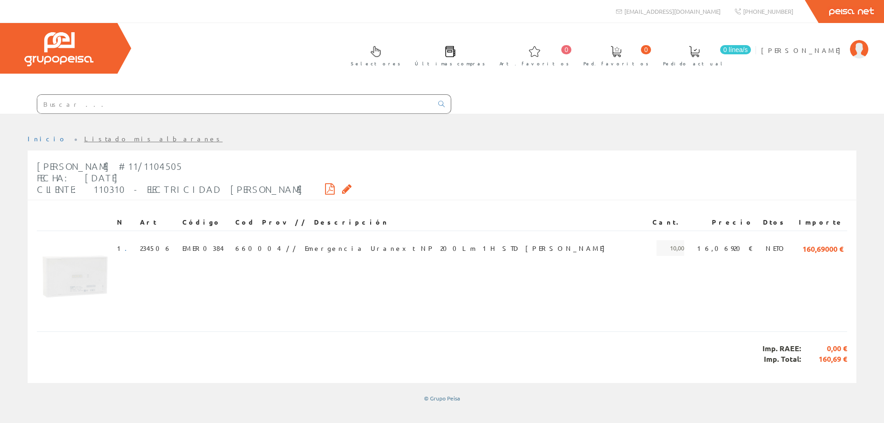
click at [105, 139] on link "Listado mis albaranes" at bounding box center [153, 138] width 139 height 8
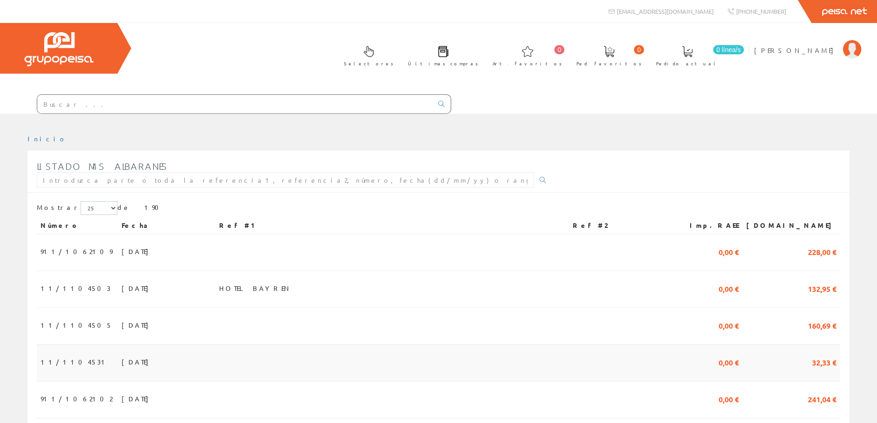
click at [294, 361] on td at bounding box center [392, 363] width 354 height 37
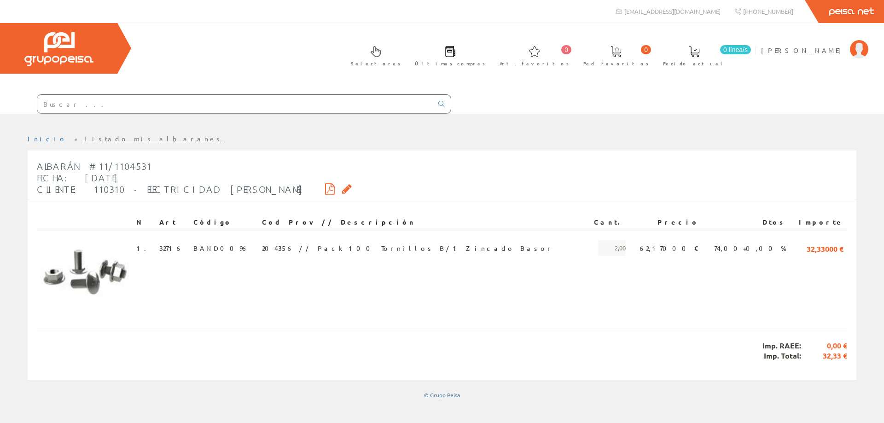
click at [95, 137] on link "Listado mis albaranes" at bounding box center [153, 138] width 139 height 8
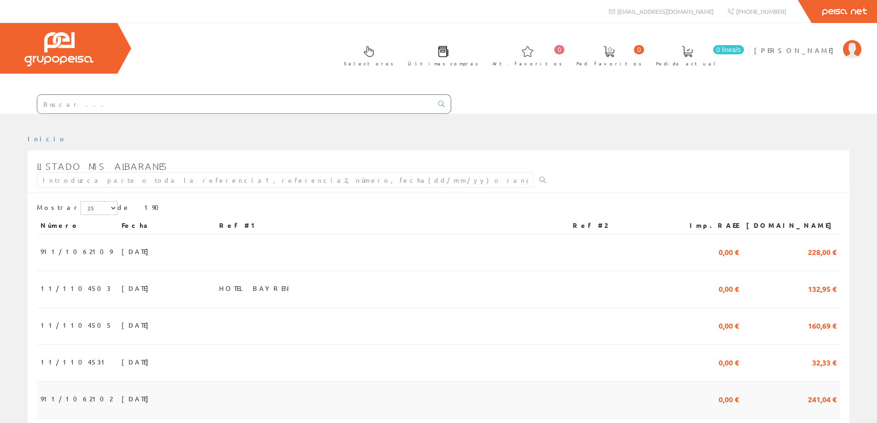
click at [269, 401] on td at bounding box center [392, 400] width 354 height 37
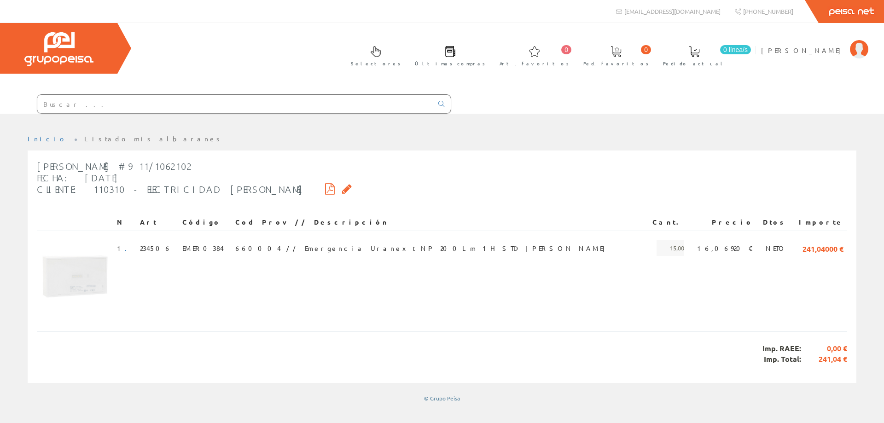
click at [107, 137] on link "Listado mis albaranes" at bounding box center [153, 138] width 139 height 8
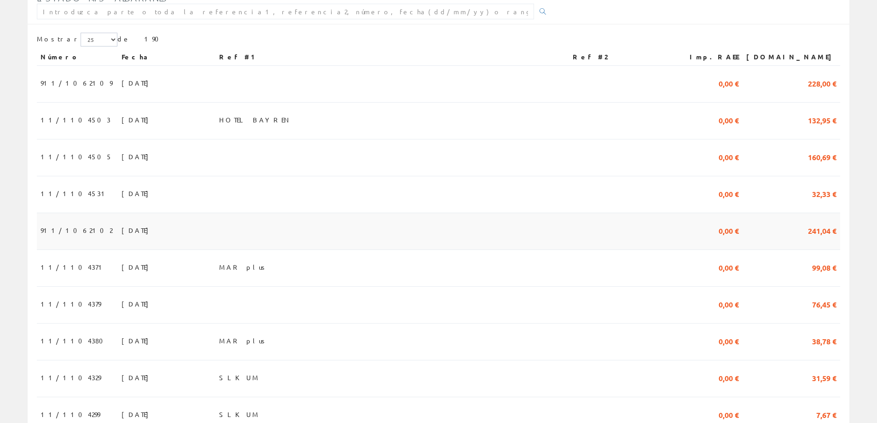
scroll to position [184, 0]
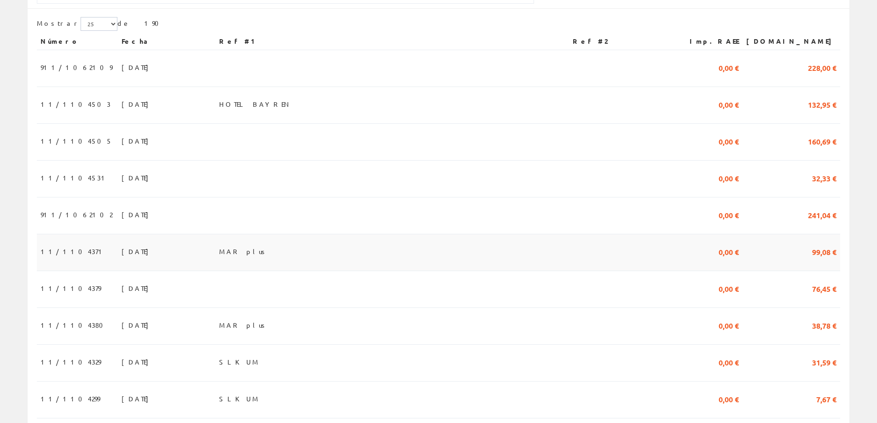
click at [264, 256] on span "MAR plus" at bounding box center [243, 252] width 49 height 16
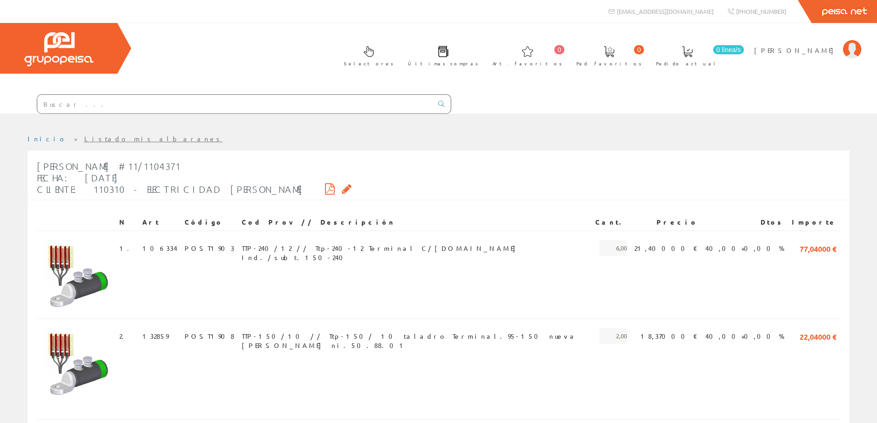
click at [108, 137] on link "Listado mis albaranes" at bounding box center [153, 138] width 139 height 8
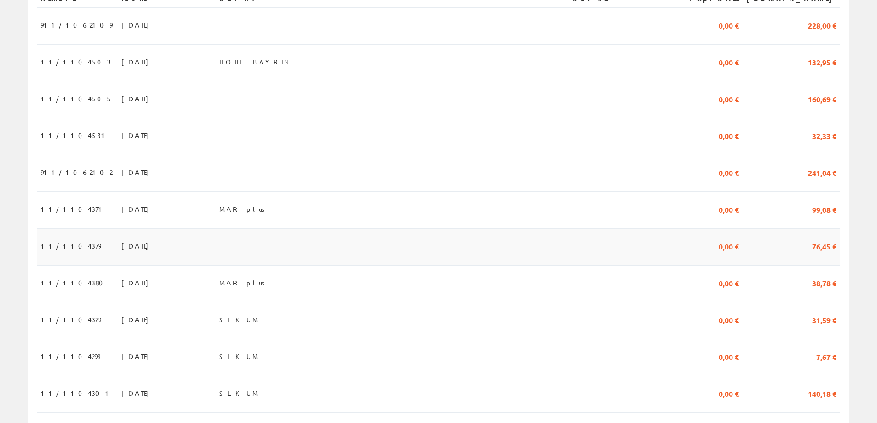
scroll to position [276, 0]
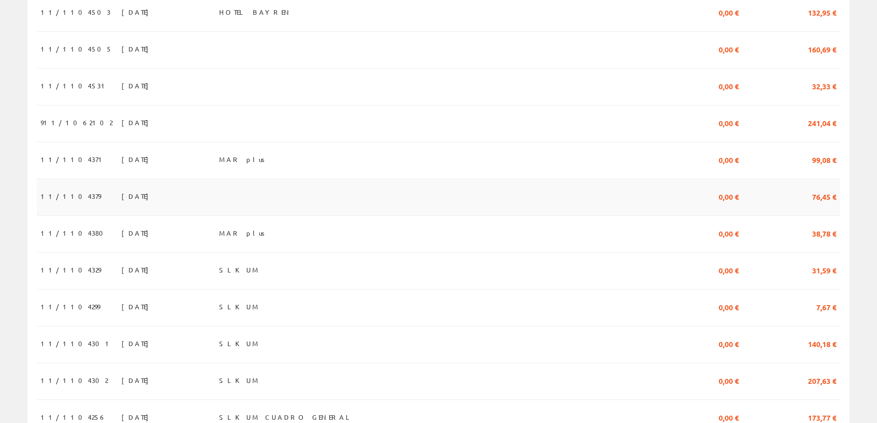
click at [298, 194] on td at bounding box center [392, 197] width 354 height 37
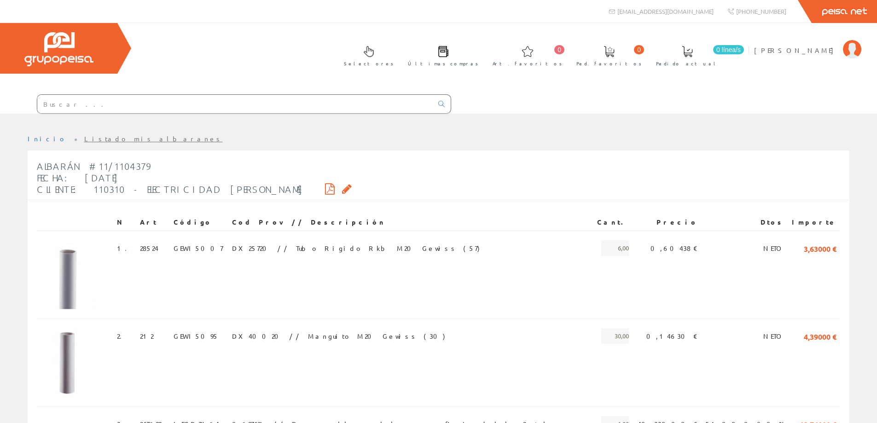
click at [84, 139] on link "Listado mis albaranes" at bounding box center [153, 138] width 139 height 8
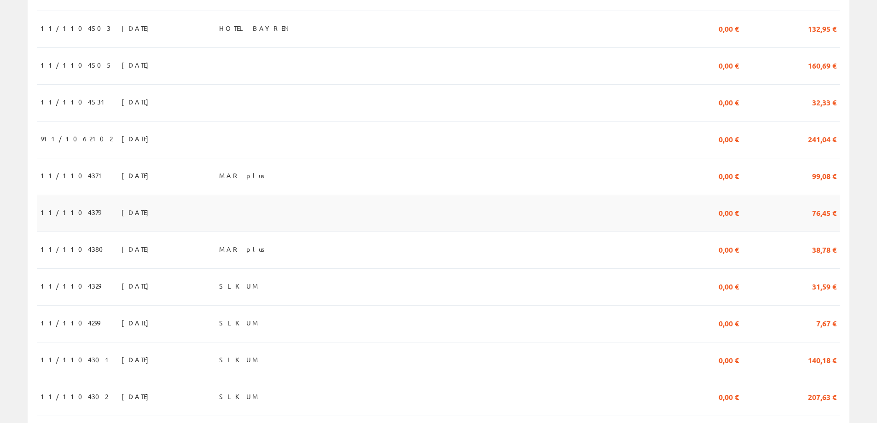
scroll to position [276, 0]
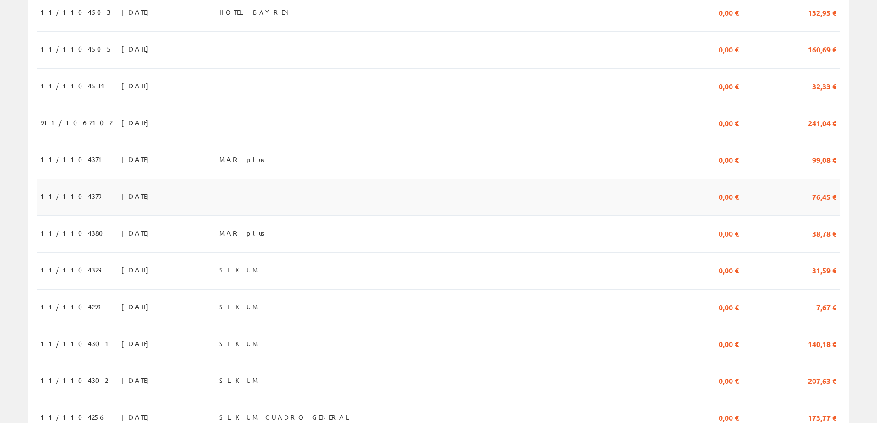
click at [270, 193] on td at bounding box center [392, 197] width 354 height 37
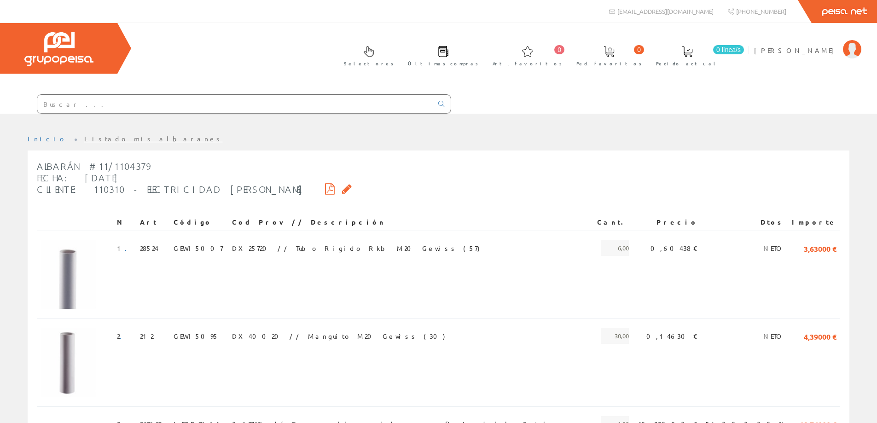
click at [93, 137] on link "Listado mis albaranes" at bounding box center [153, 138] width 139 height 8
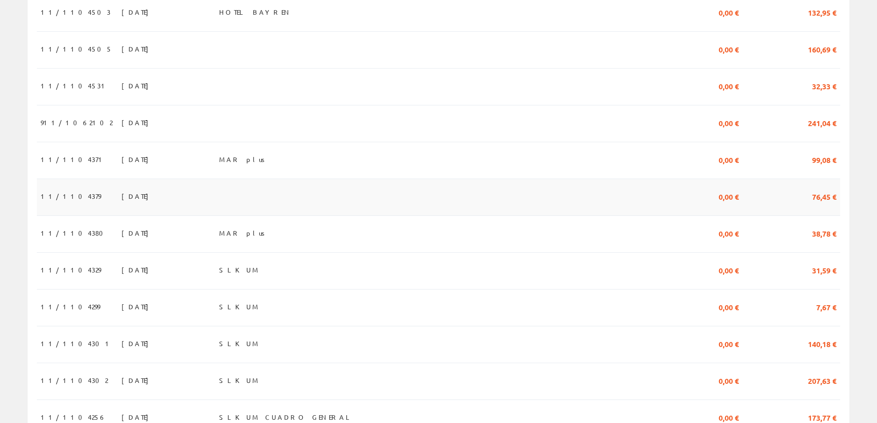
scroll to position [322, 0]
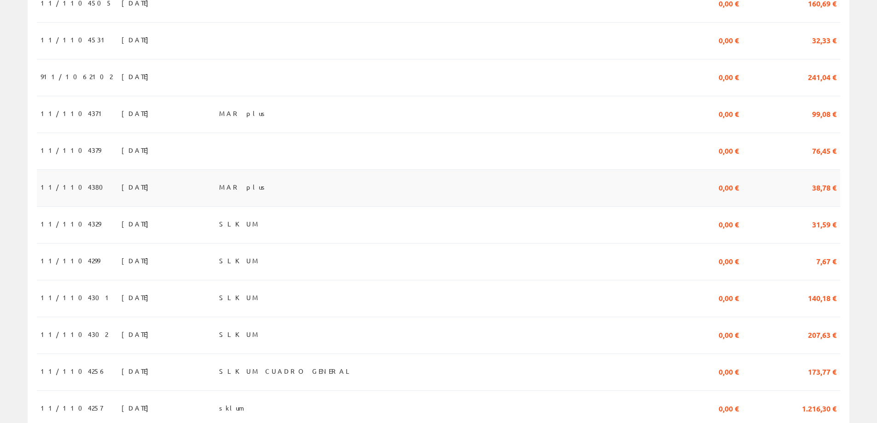
click at [268, 187] on span "MAR plus" at bounding box center [243, 187] width 49 height 16
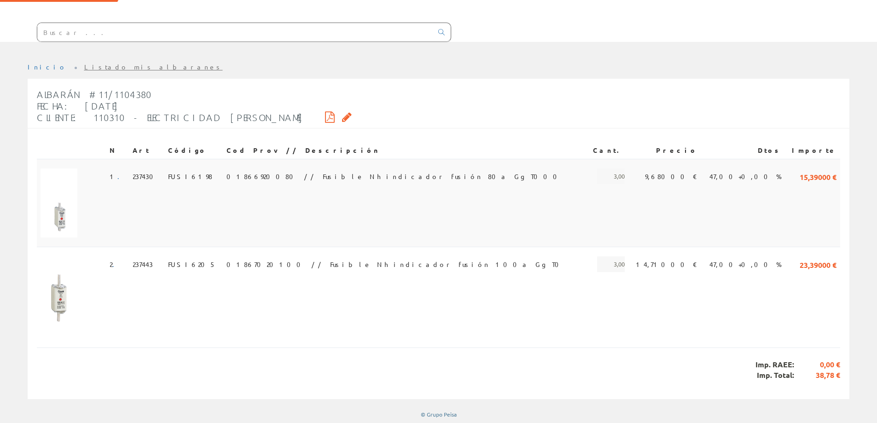
scroll to position [73, 0]
click at [98, 66] on link "Listado mis albaranes" at bounding box center [153, 66] width 139 height 8
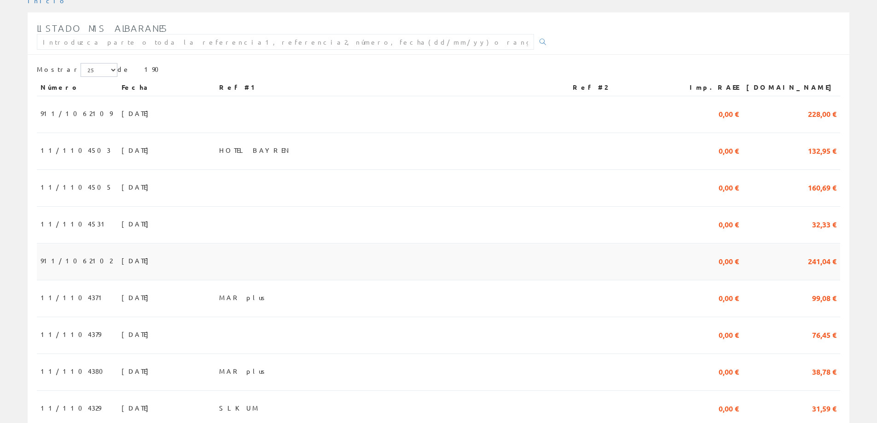
scroll to position [276, 0]
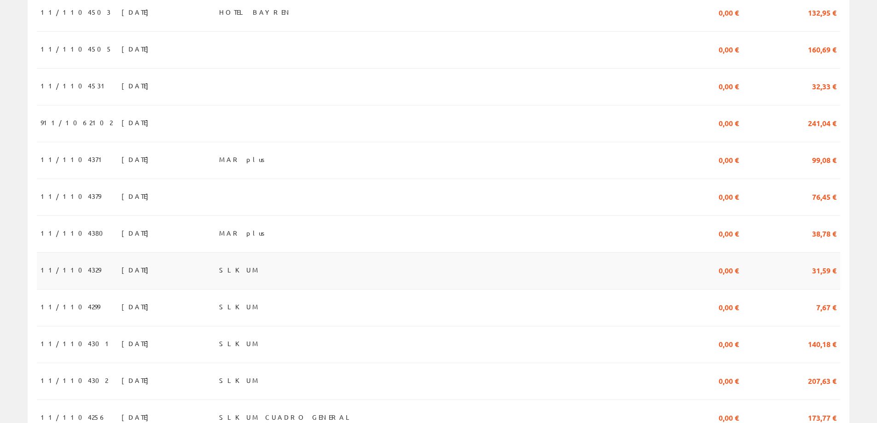
click at [260, 269] on span "SLKUM" at bounding box center [239, 270] width 41 height 16
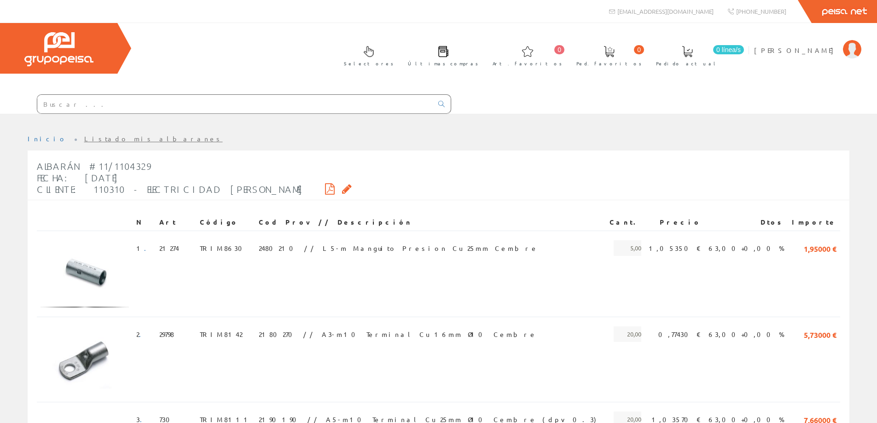
click at [84, 142] on link "Listado mis albaranes" at bounding box center [153, 138] width 139 height 8
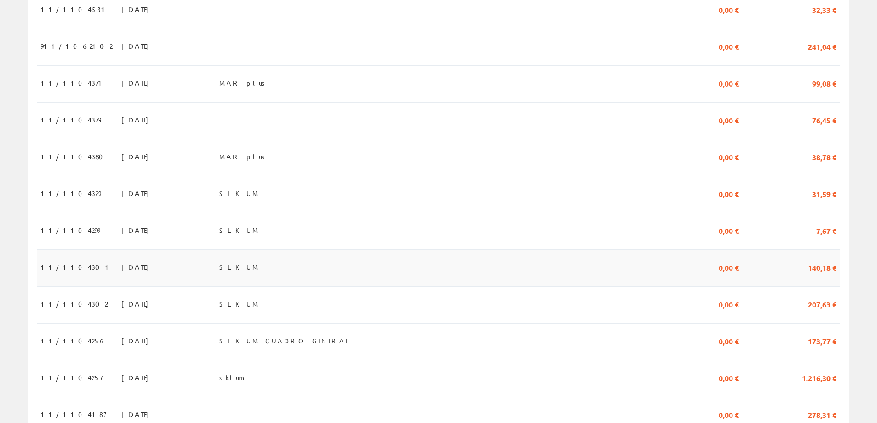
scroll to position [368, 0]
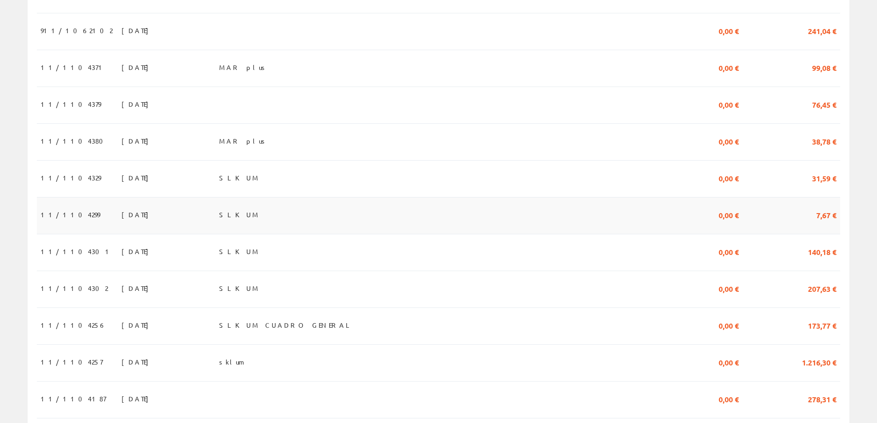
click at [258, 222] on span "SLKUM" at bounding box center [239, 215] width 41 height 16
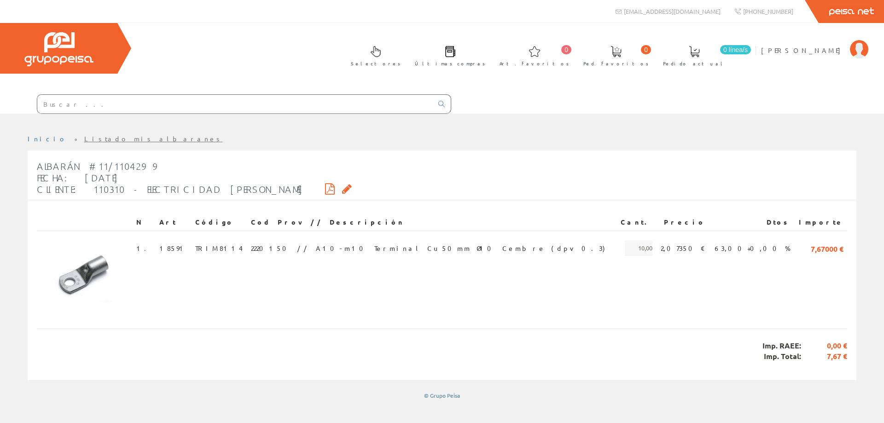
click at [86, 136] on link "Listado mis albaranes" at bounding box center [153, 138] width 139 height 8
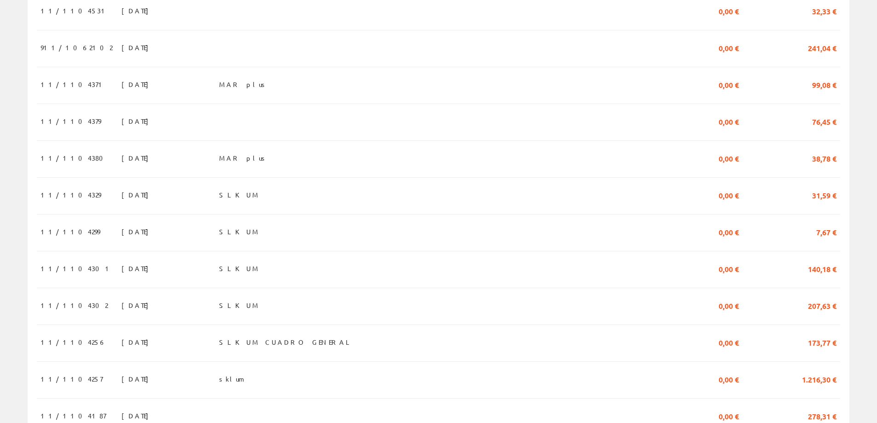
scroll to position [368, 0]
